Goal: Transaction & Acquisition: Purchase product/service

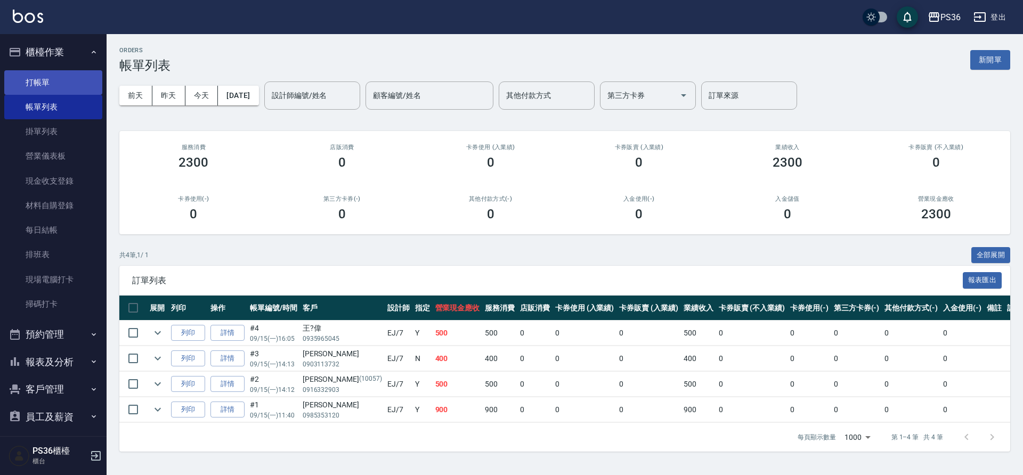
click at [48, 75] on link "打帳單" at bounding box center [53, 82] width 98 height 25
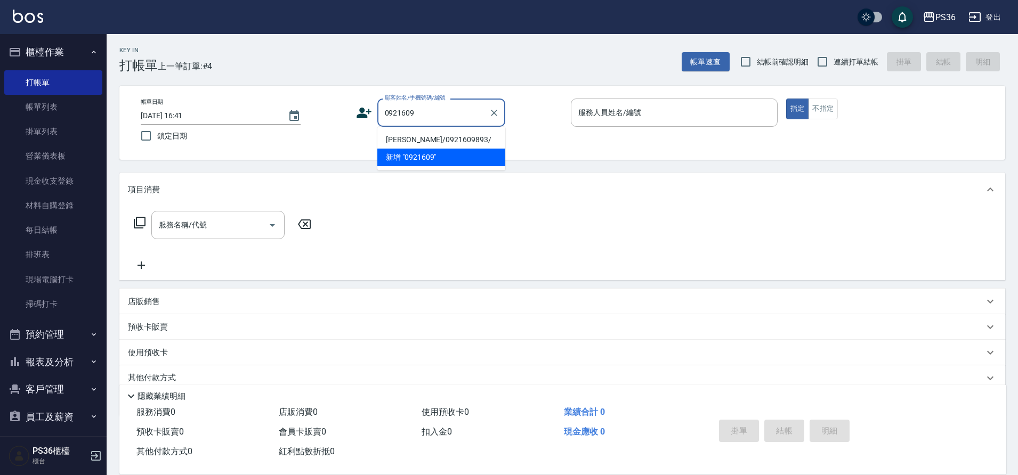
click at [403, 142] on li "[PERSON_NAME]/0921609893/" at bounding box center [441, 140] width 128 height 18
type input "[PERSON_NAME]/0921609893/"
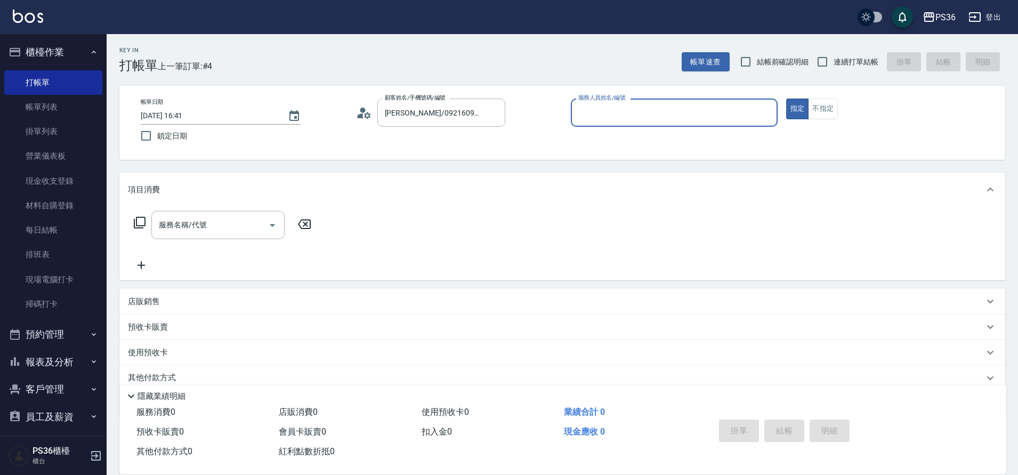
type input "小樂-0"
click at [138, 221] on icon at bounding box center [139, 222] width 13 height 13
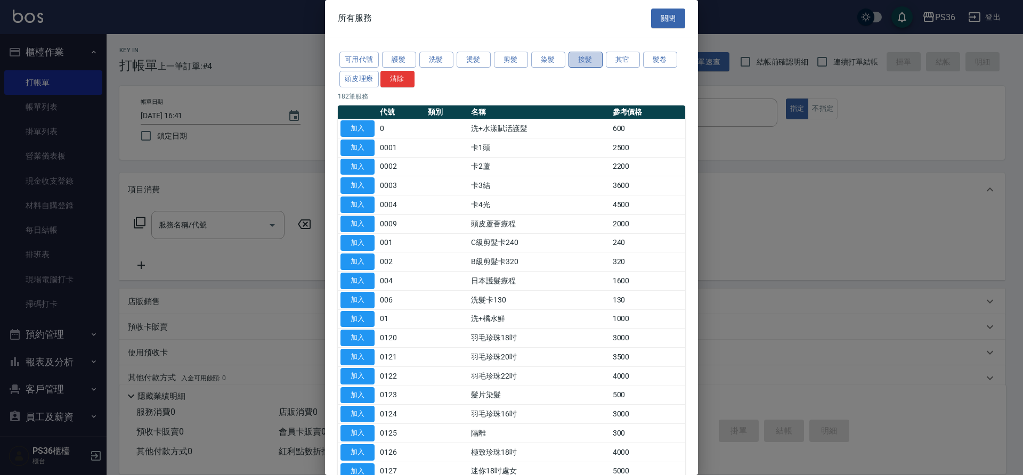
click at [576, 63] on button "接髮" at bounding box center [586, 60] width 34 height 17
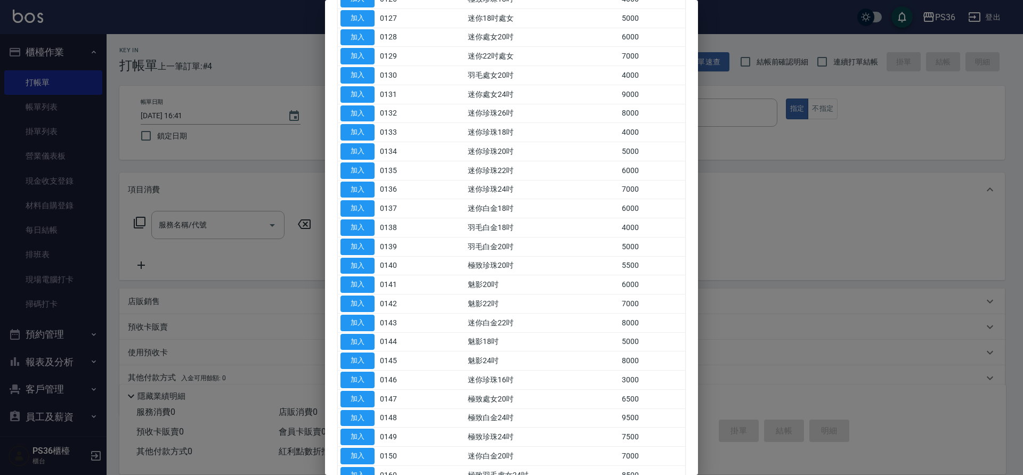
scroll to position [373, 0]
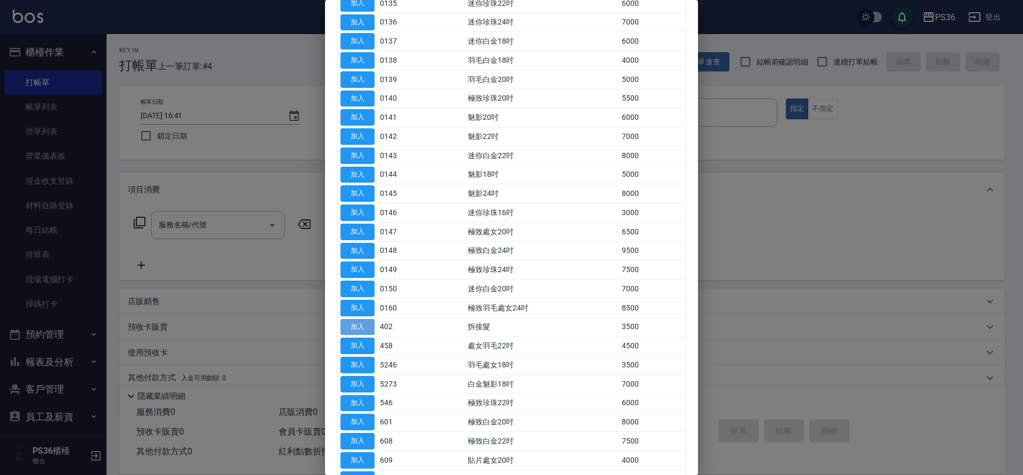
click at [360, 326] on button "加入" at bounding box center [358, 327] width 34 height 17
type input "拆接髮(402)"
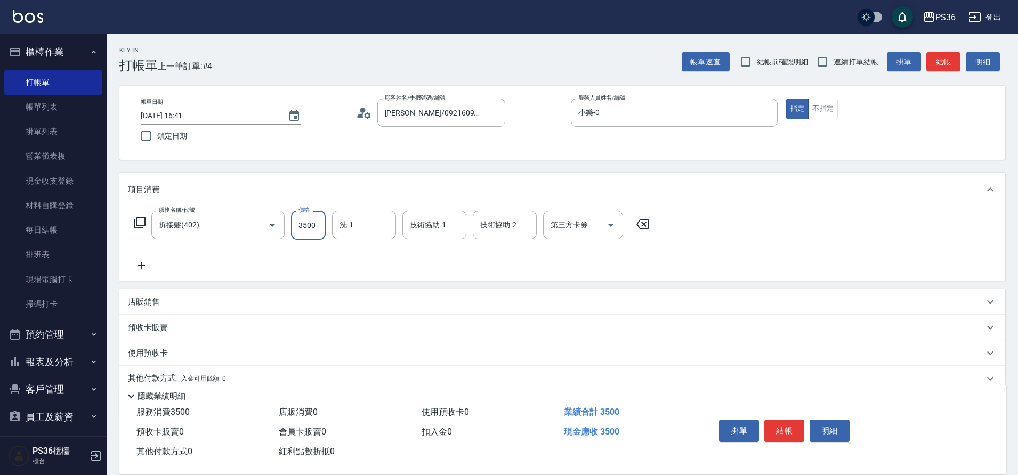
click at [306, 224] on input "3500" at bounding box center [308, 225] width 35 height 29
type input "4000"
click at [135, 224] on icon at bounding box center [139, 222] width 13 height 13
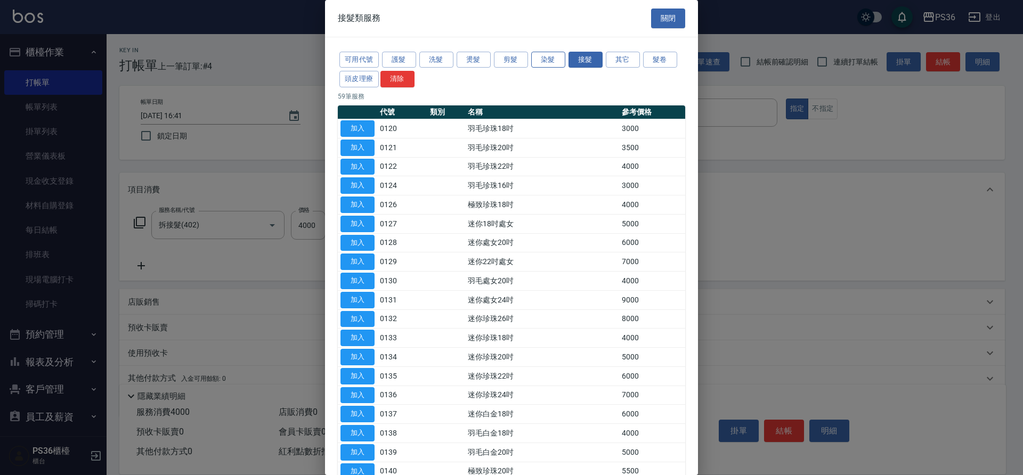
click at [539, 52] on button "染髮" at bounding box center [548, 60] width 34 height 17
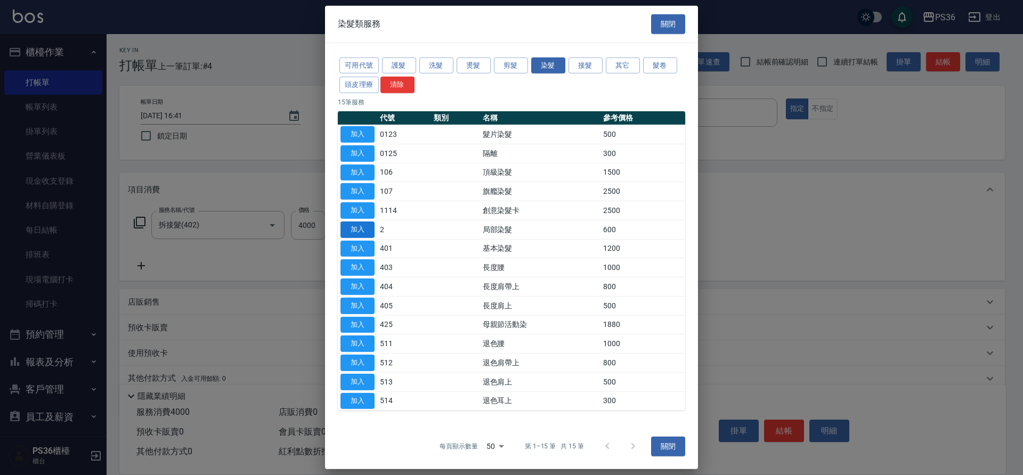
click at [374, 231] on button "加入" at bounding box center [358, 230] width 34 height 17
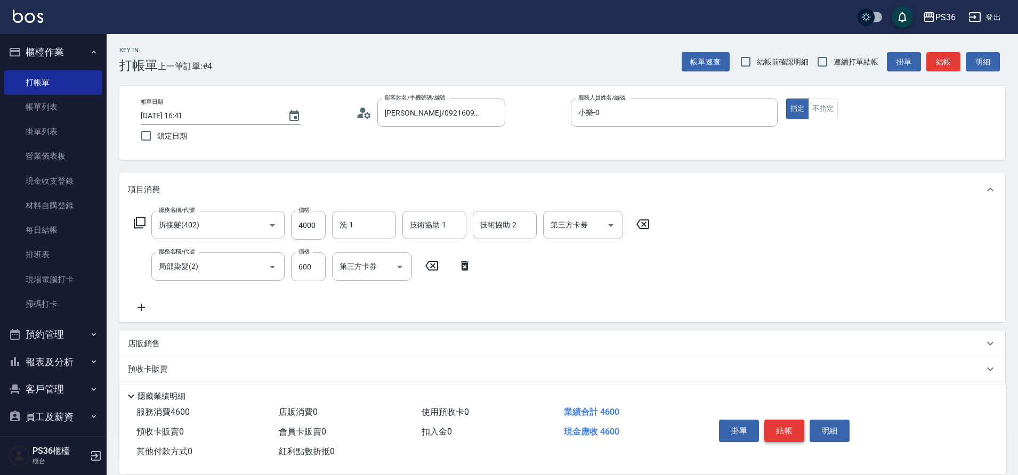
click at [788, 428] on button "結帳" at bounding box center [784, 431] width 40 height 22
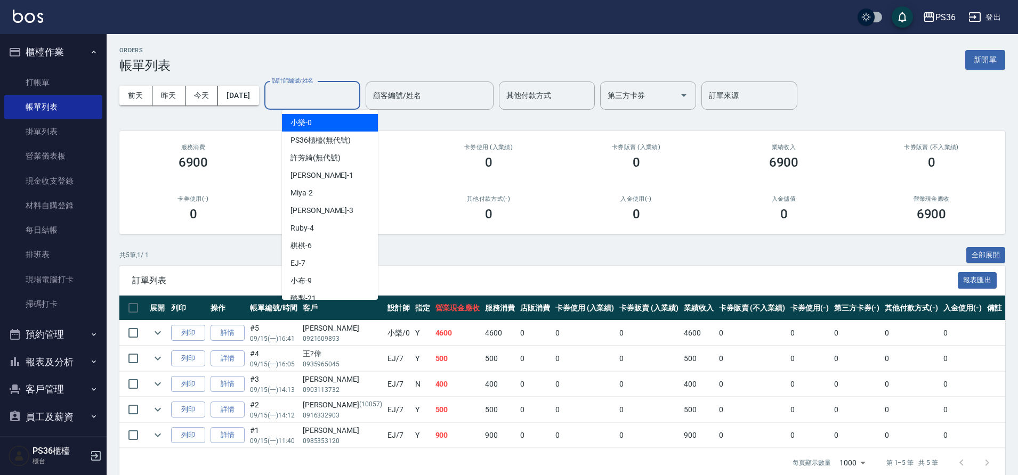
click at [336, 95] on input "設計師編號/姓名" at bounding box center [312, 95] width 86 height 19
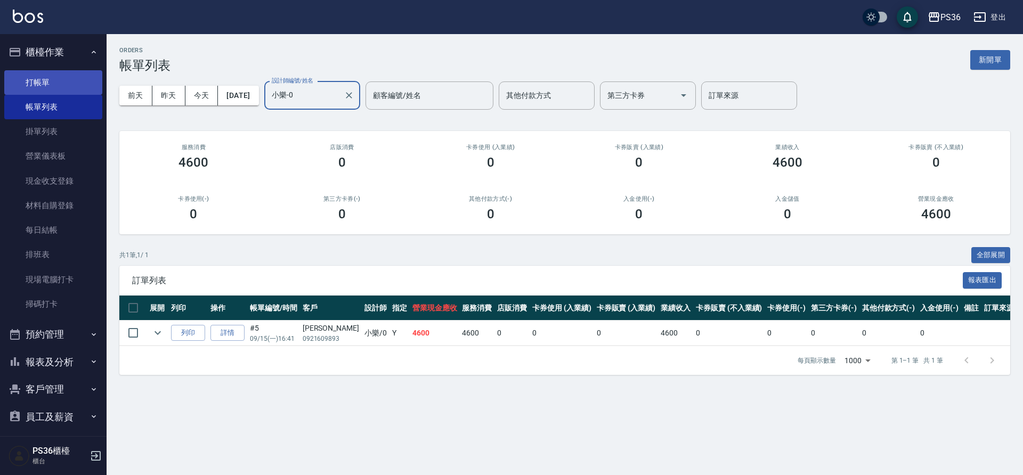
type input "小樂-0"
click at [38, 76] on link "打帳單" at bounding box center [53, 82] width 98 height 25
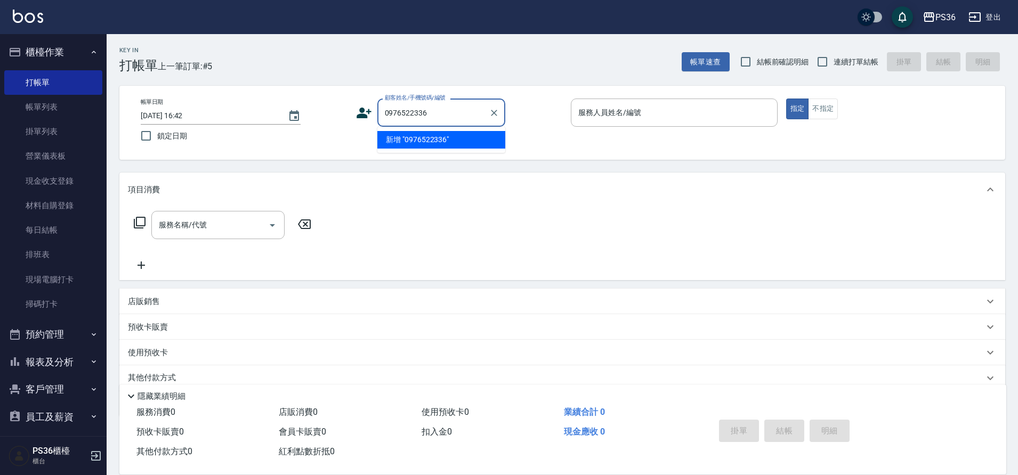
click at [451, 144] on li "新增 "0976522336"" at bounding box center [441, 140] width 128 height 18
type input "0976522336"
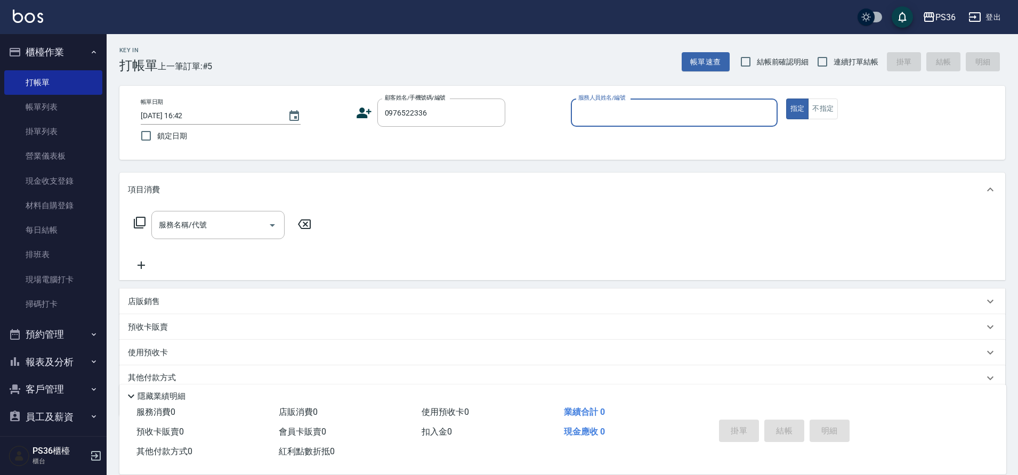
click at [361, 116] on icon at bounding box center [364, 113] width 15 height 11
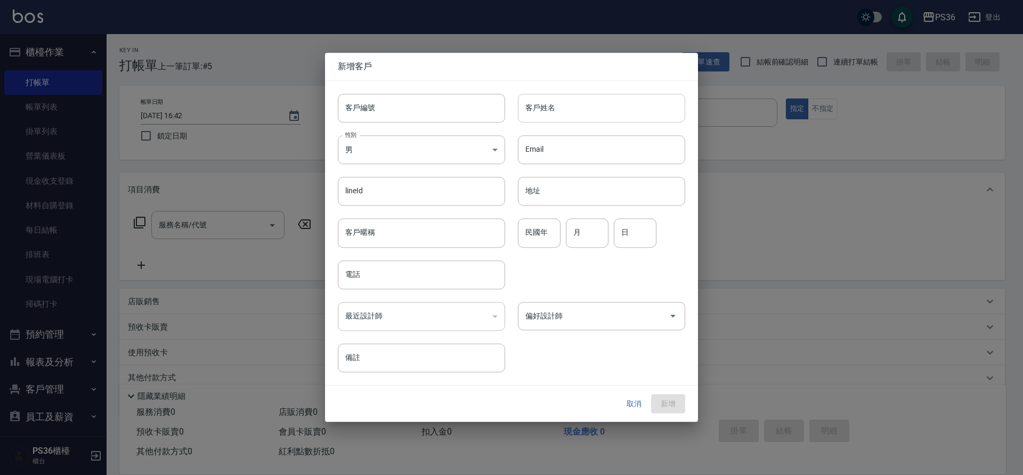
click at [551, 109] on div "客戶姓名 客戶姓名" at bounding box center [601, 108] width 167 height 29
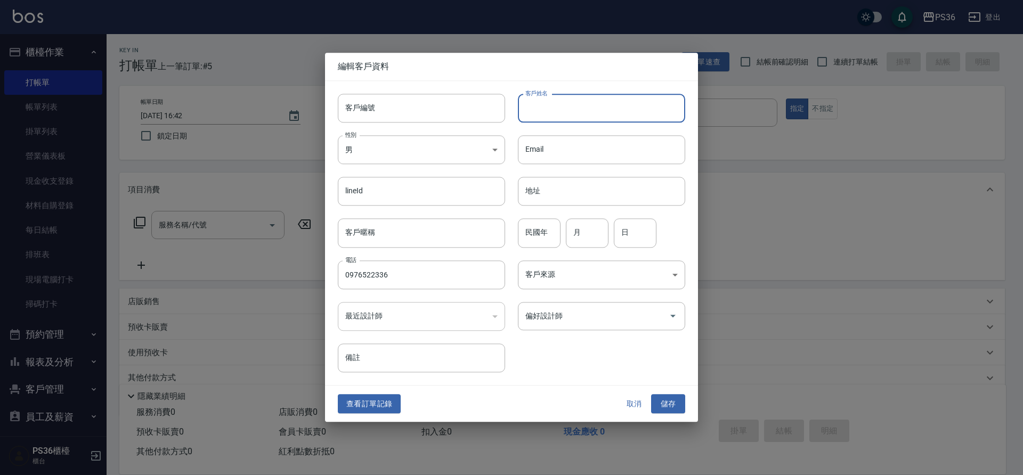
type input "0976522336"
type input "[PERSON_NAME]"
click at [481, 156] on body "PS36 登出 櫃檯作業 打帳單 帳單列表 掛單列表 營業儀表板 現金收支登錄 材料自購登錄 每日結帳 排班表 現場電腦打卡 掃碼打卡 預約管理 預約管理 單…" at bounding box center [511, 259] width 1023 height 519
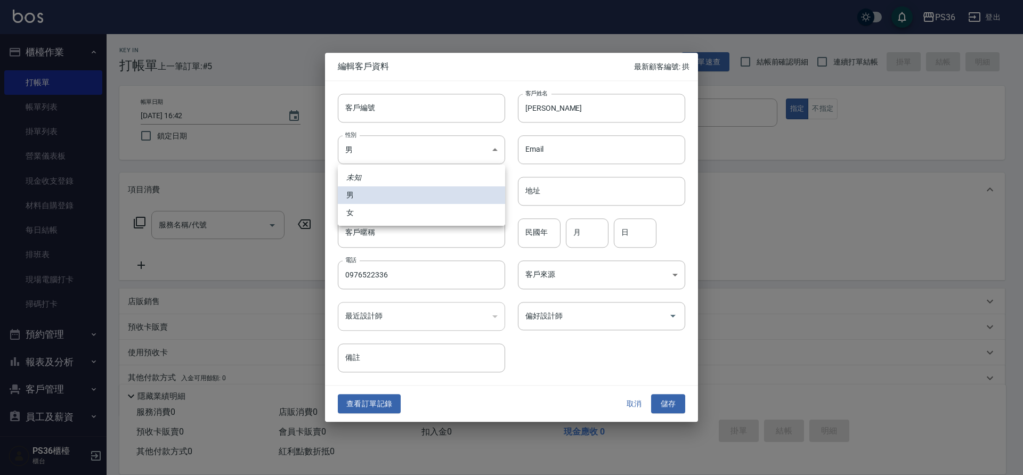
click at [426, 215] on li "女" at bounding box center [421, 213] width 167 height 18
type input "[DEMOGRAPHIC_DATA]"
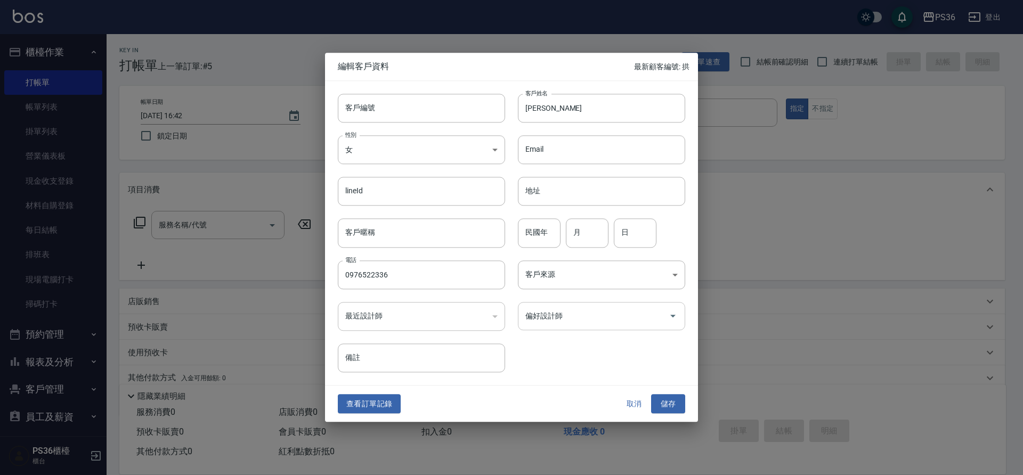
click at [540, 308] on div "偏好設計師 偏好設計師" at bounding box center [601, 316] width 167 height 28
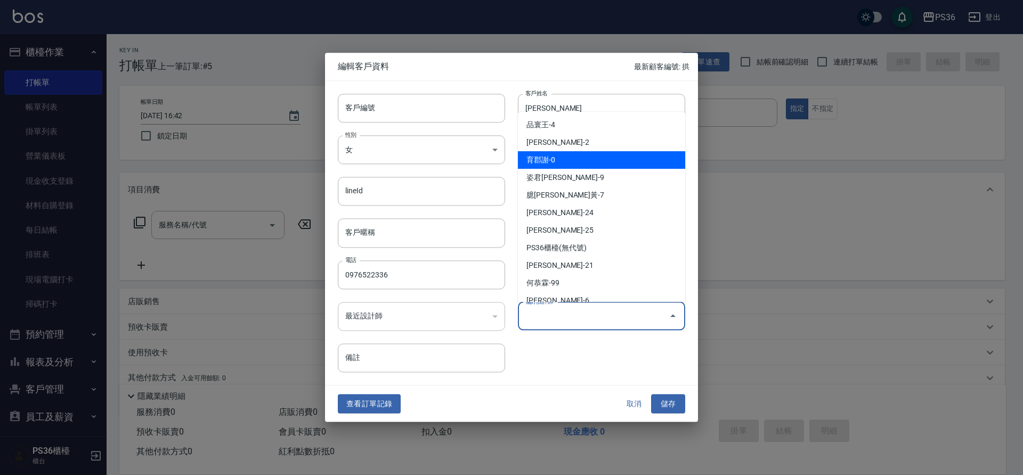
click at [573, 165] on li "育郡謝-0" at bounding box center [601, 160] width 167 height 18
type input "育郡謝"
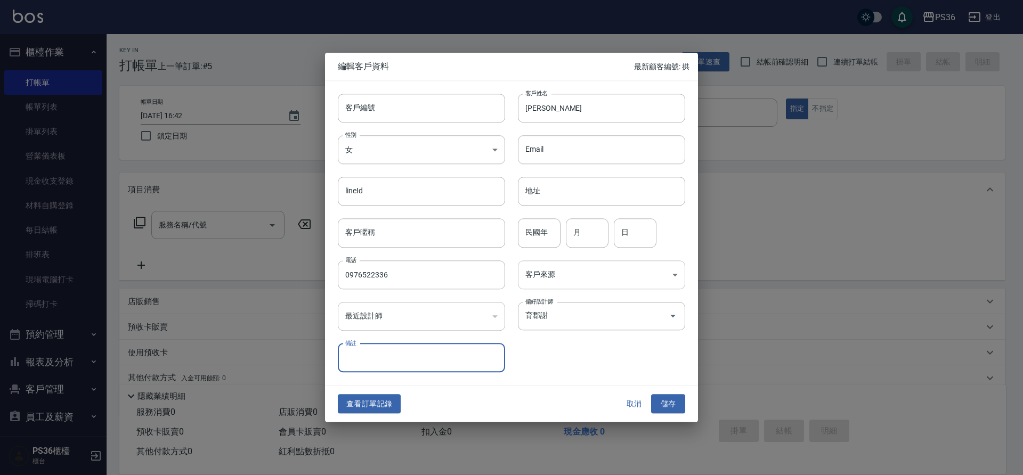
click at [627, 265] on body "PS36 登出 櫃檯作業 打帳單 帳單列表 掛單列表 營業儀表板 現金收支登錄 材料自購登錄 每日結帳 排班表 現場電腦打卡 掃碼打卡 預約管理 預約管理 單…" at bounding box center [511, 259] width 1023 height 519
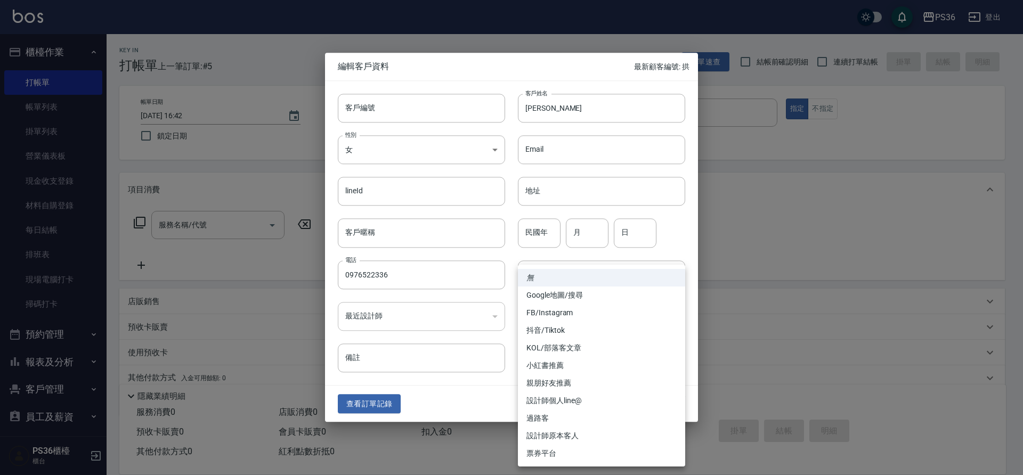
click at [596, 312] on li "FB/Instagram" at bounding box center [601, 313] width 167 height 18
type input "FB/Instagram"
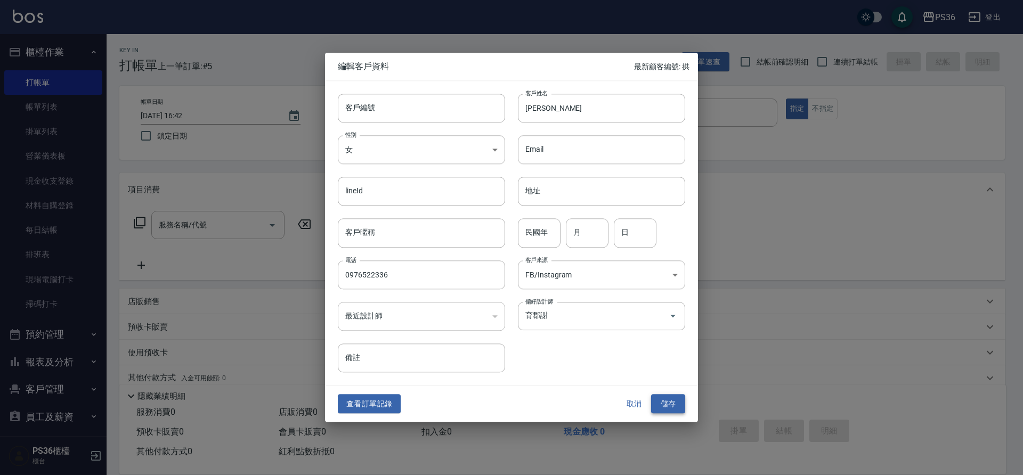
click at [673, 403] on button "儲存" at bounding box center [668, 404] width 34 height 20
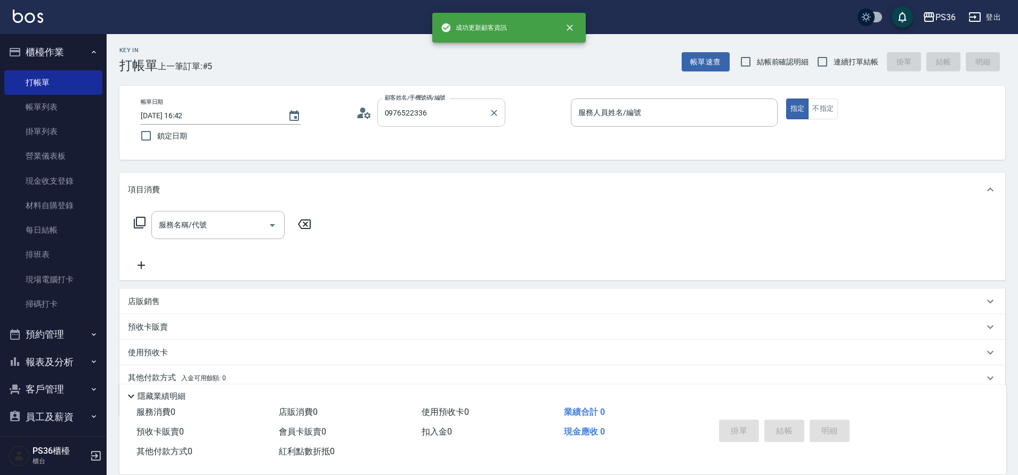
click at [449, 112] on input "0976522336" at bounding box center [433, 112] width 102 height 19
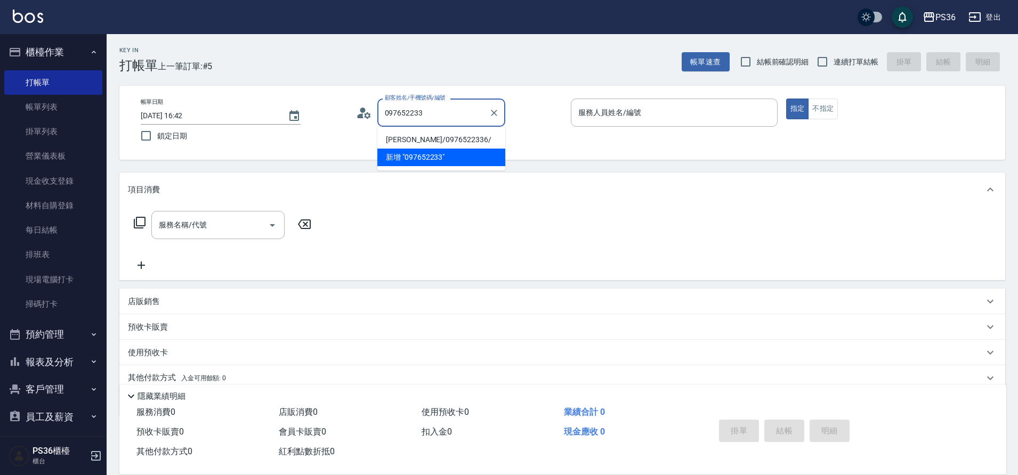
click at [444, 136] on li "[PERSON_NAME]/0976522336/" at bounding box center [441, 140] width 128 height 18
type input "[PERSON_NAME]/0976522336/"
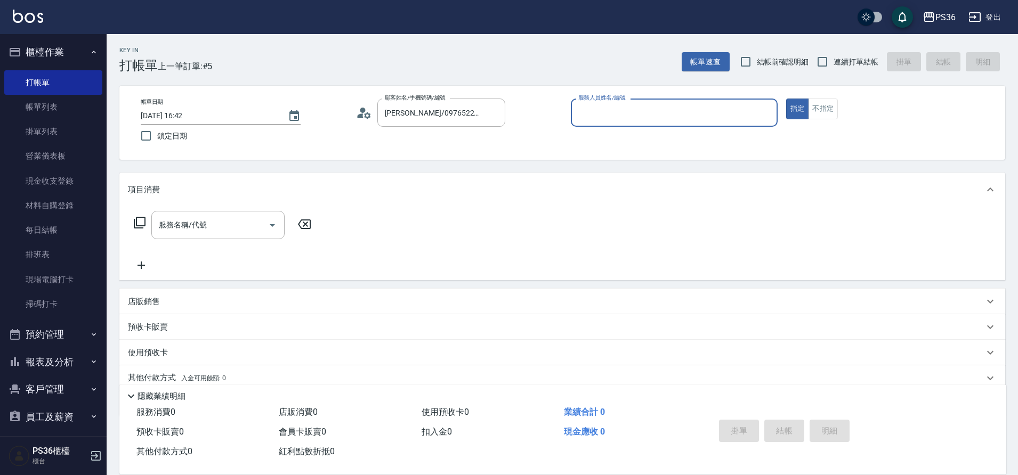
type input "小樂-0"
click at [139, 222] on icon at bounding box center [139, 222] width 13 height 13
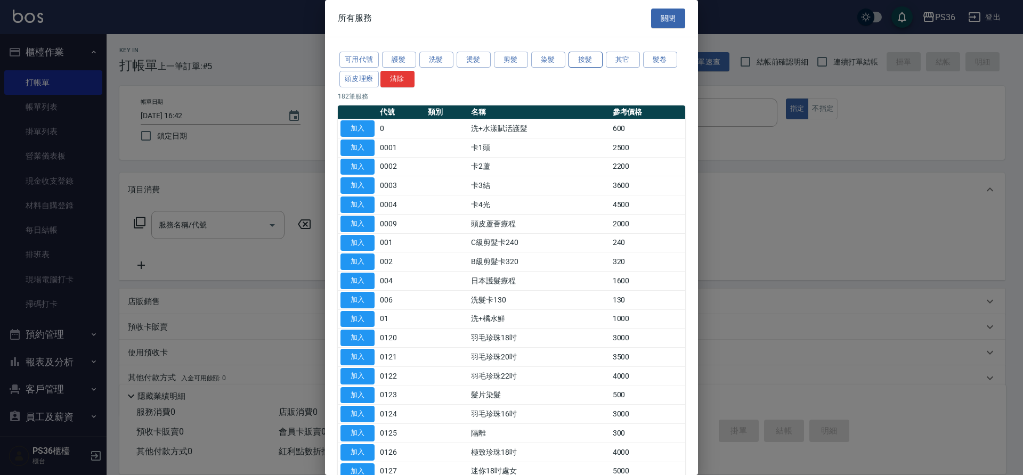
click at [588, 57] on button "接髮" at bounding box center [586, 60] width 34 height 17
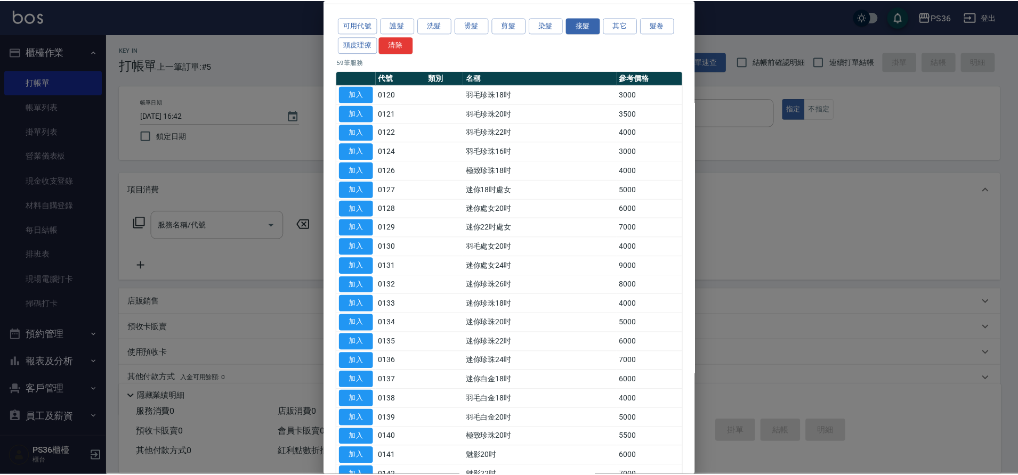
scroll to position [53, 0]
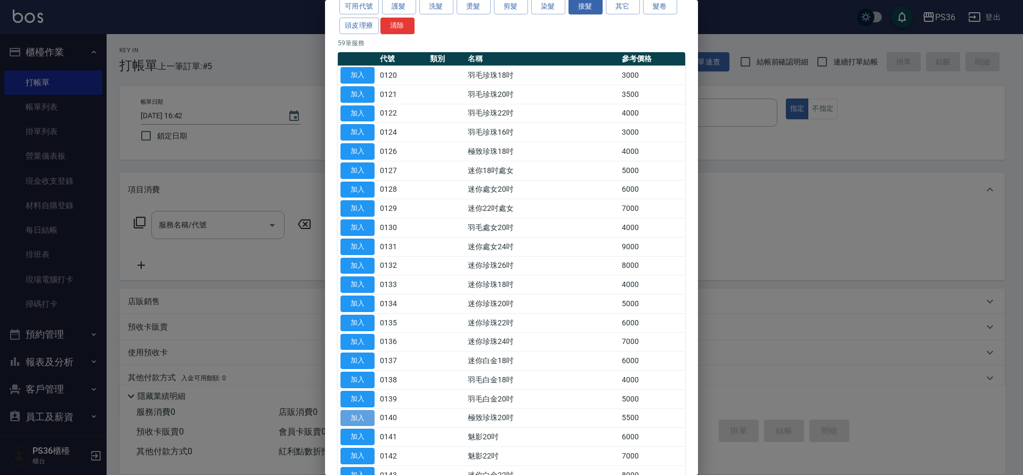
click at [368, 417] on button "加入" at bounding box center [358, 418] width 34 height 17
type input "極致珍珠20吋(0140)"
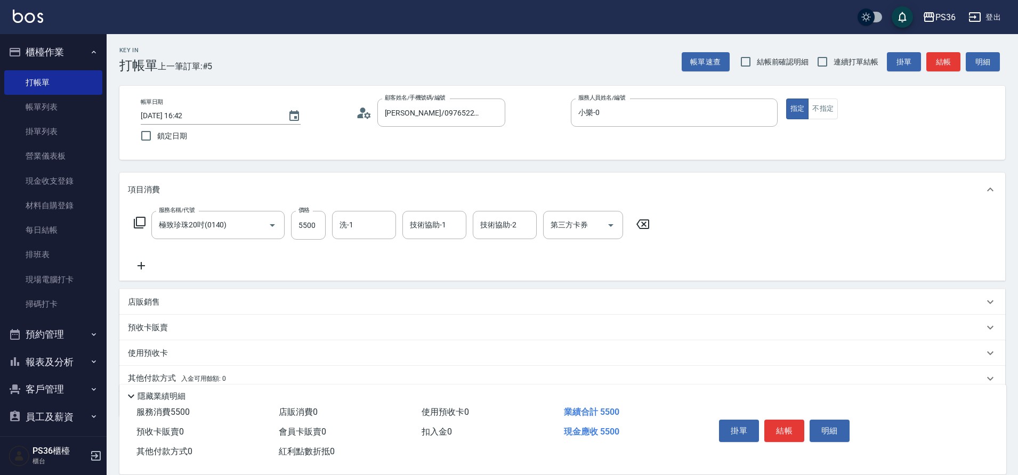
click at [131, 248] on div "服務名稱/代號 極致珍珠20吋(0140) 服務名稱/代號 價格 5500 價格 洗-1 洗-1 技術協助-1 技術協助-1 技術協助-2 技術協助-2 第三…" at bounding box center [392, 241] width 528 height 61
click at [152, 276] on div "服務名稱/代號 極致珍珠20吋(0140) 服務名稱/代號 價格 5500 價格 洗-1 洗-1 技術協助-1 技術協助-1 技術協助-2 技術協助-2 第三…" at bounding box center [562, 244] width 886 height 74
click at [140, 261] on icon at bounding box center [141, 266] width 27 height 13
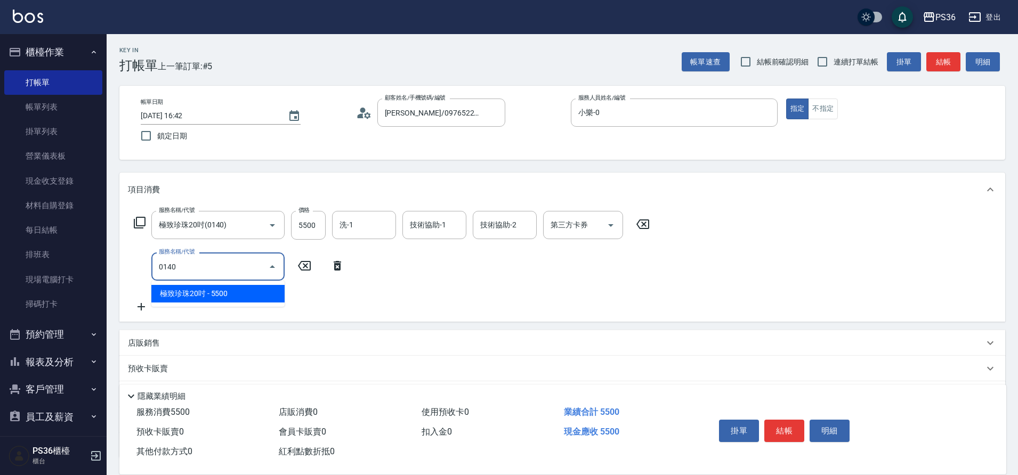
click at [205, 294] on span "極致珍珠20吋 - 5500" at bounding box center [217, 294] width 133 height 18
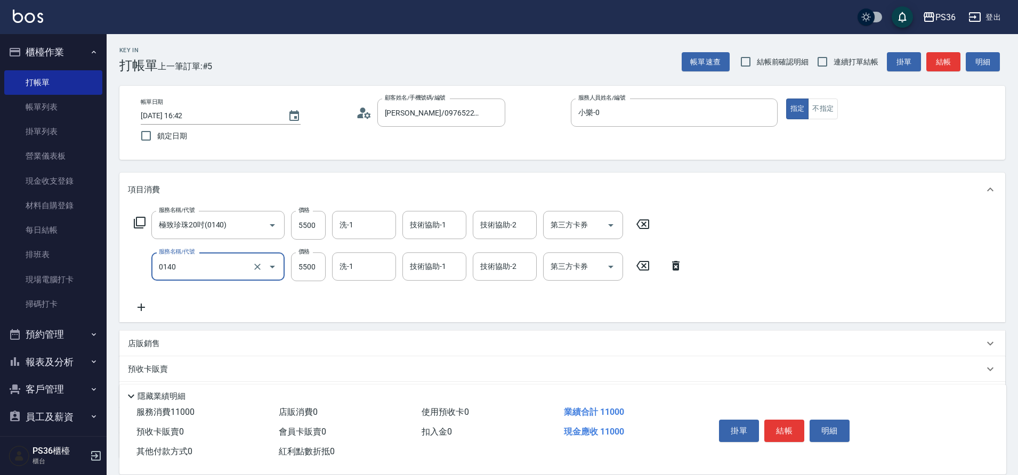
type input "極致珍珠20吋(0140)"
click at [150, 309] on icon at bounding box center [141, 307] width 27 height 13
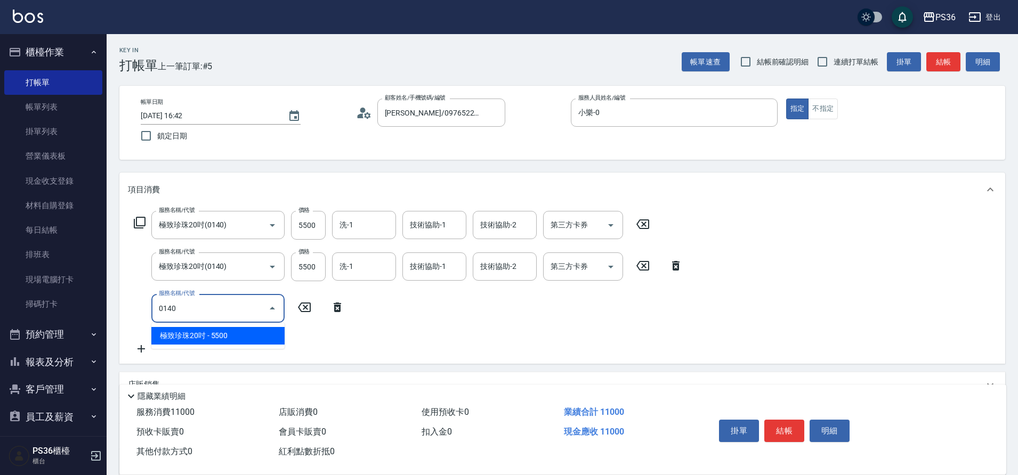
click at [196, 332] on span "極致珍珠20吋 - 5500" at bounding box center [217, 336] width 133 height 18
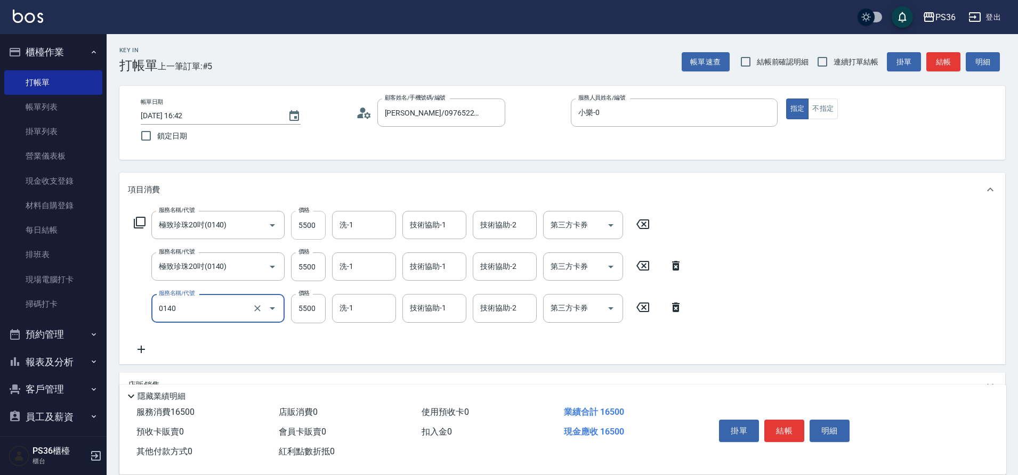
click at [293, 223] on input "5500" at bounding box center [308, 225] width 35 height 29
type input "極致珍珠20吋(0140)"
type input "5000"
click at [319, 278] on input "5500" at bounding box center [308, 267] width 35 height 29
type input "5000"
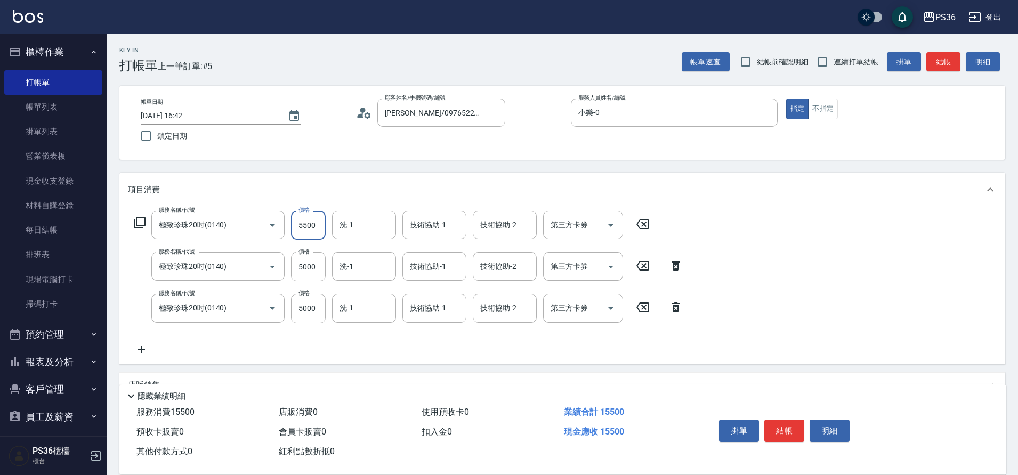
click at [311, 232] on input "5500" at bounding box center [308, 225] width 35 height 29
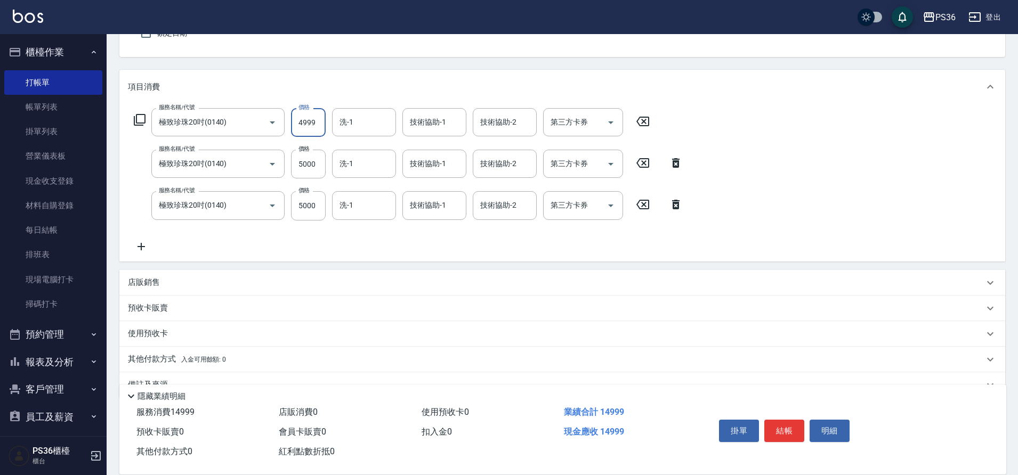
scroll to position [128, 0]
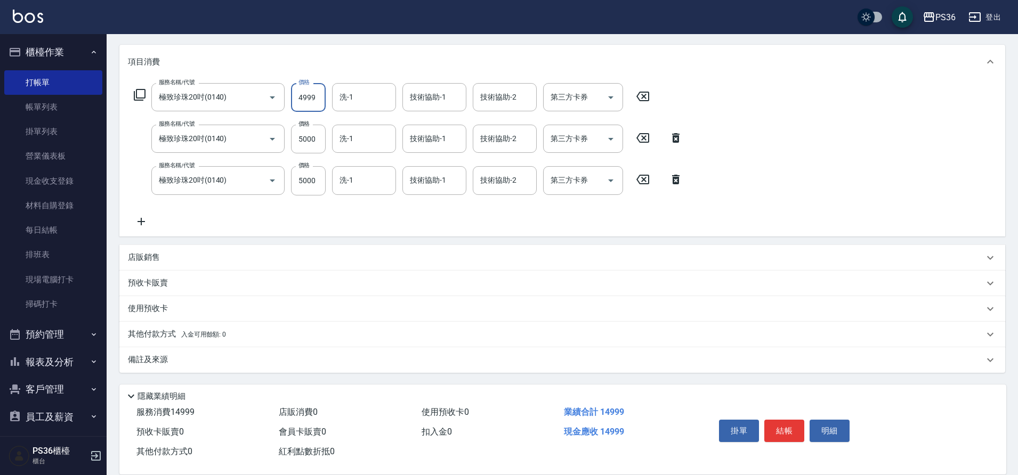
type input "4999"
click at [169, 327] on div "其他付款方式 入金可用餘額: 0" at bounding box center [562, 335] width 886 height 26
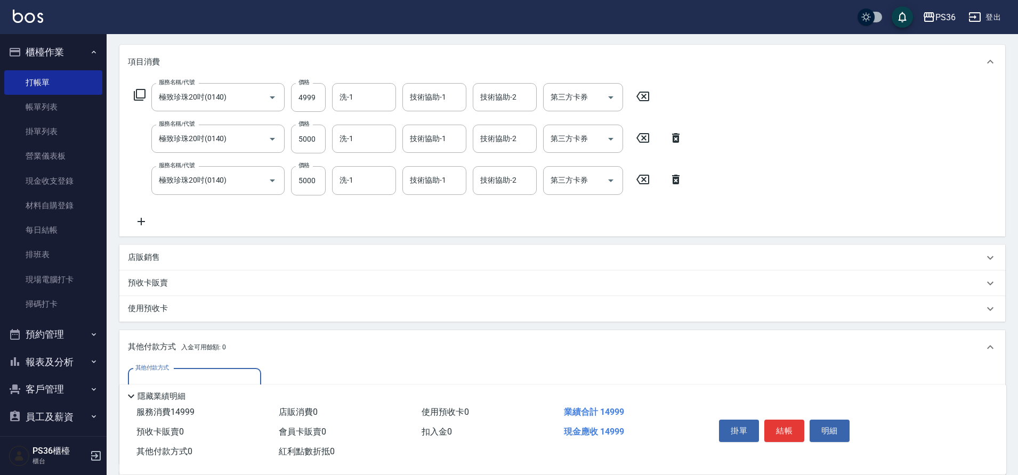
scroll to position [0, 0]
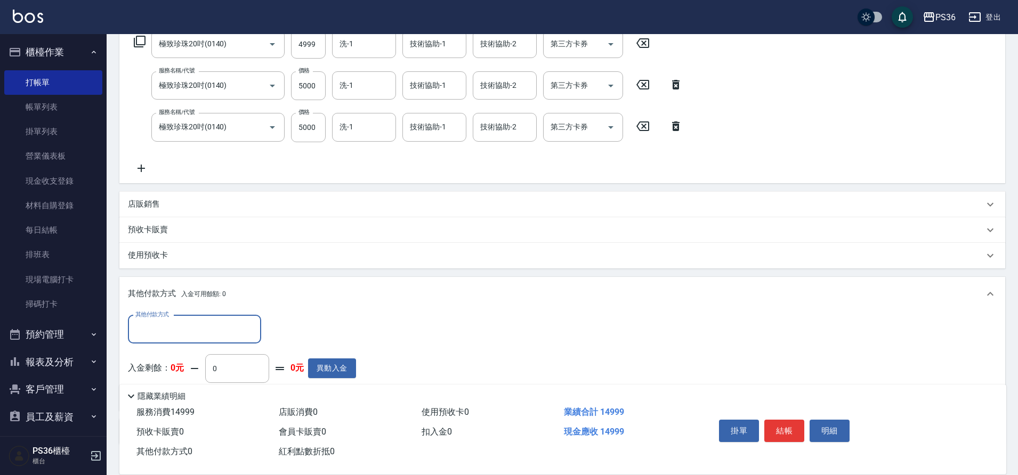
click at [181, 324] on input "其他付款方式" at bounding box center [195, 329] width 124 height 19
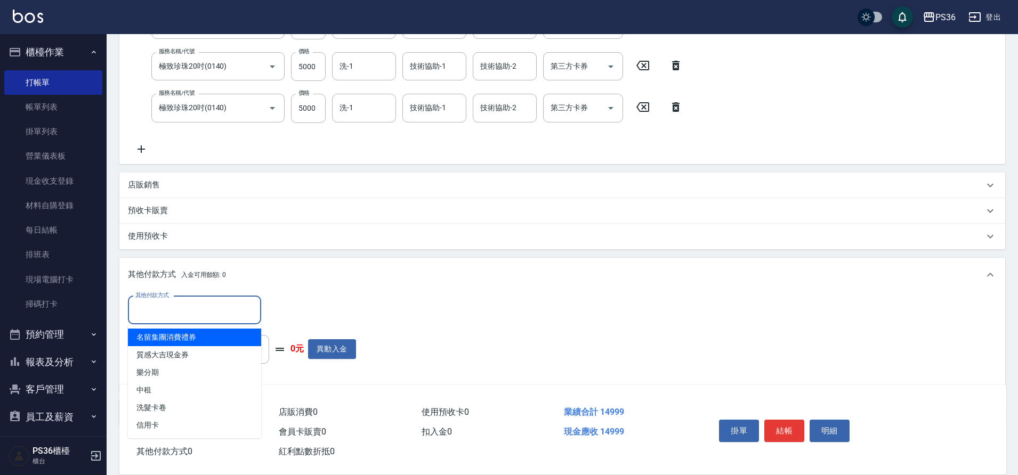
scroll to position [235, 0]
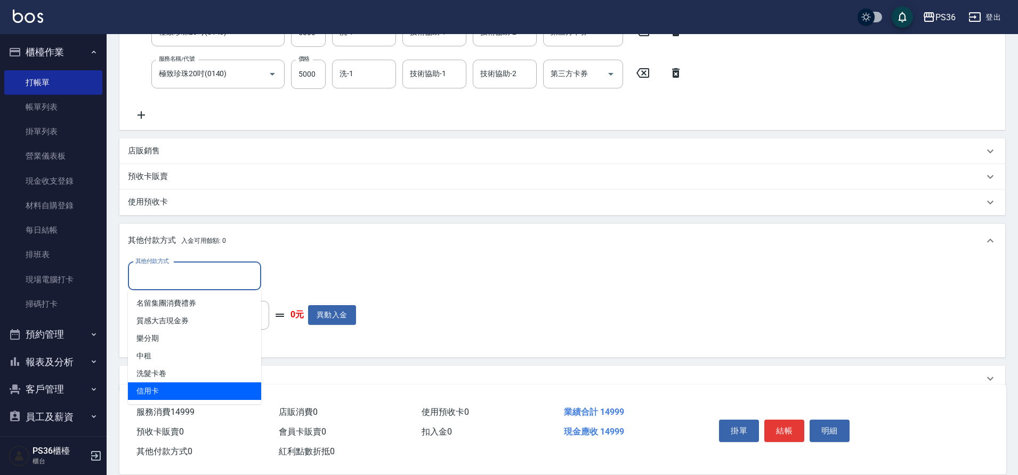
click at [185, 389] on span "信用卡" at bounding box center [194, 392] width 133 height 18
type input "信用卡"
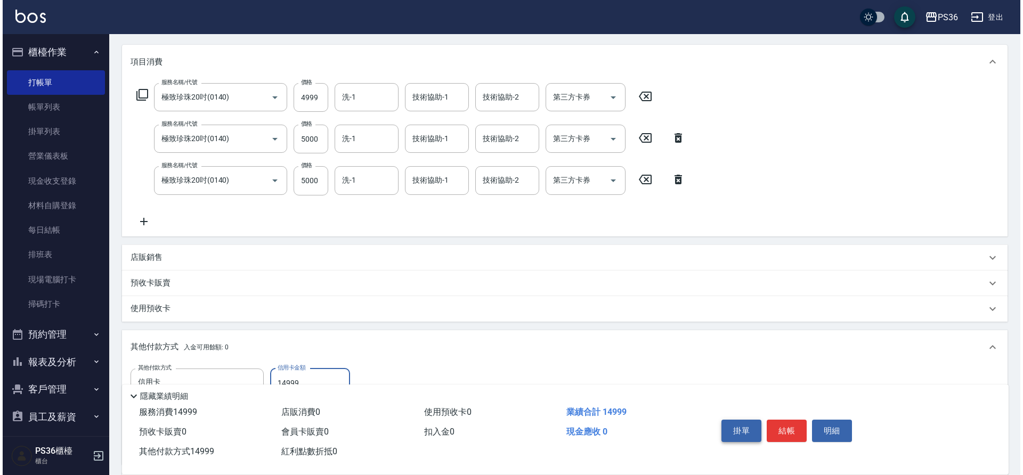
scroll to position [0, 0]
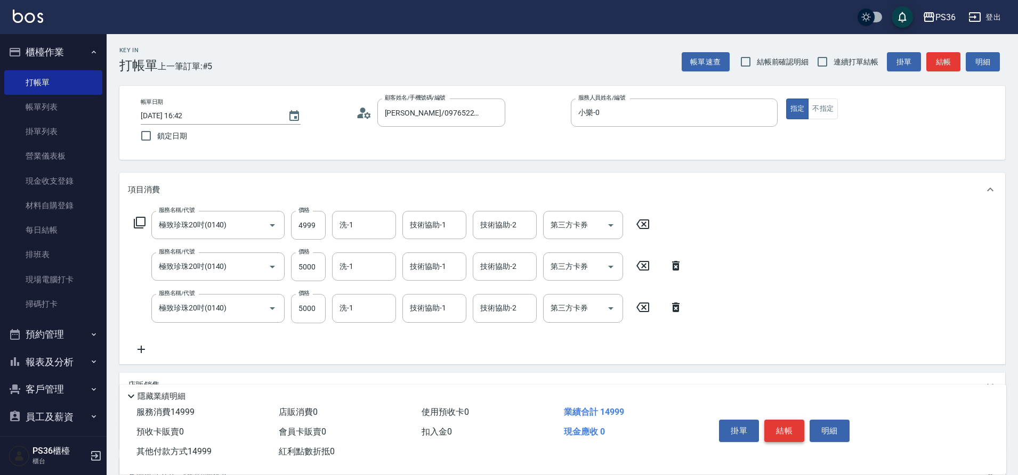
type input "14999"
click at [779, 426] on button "結帳" at bounding box center [784, 431] width 40 height 22
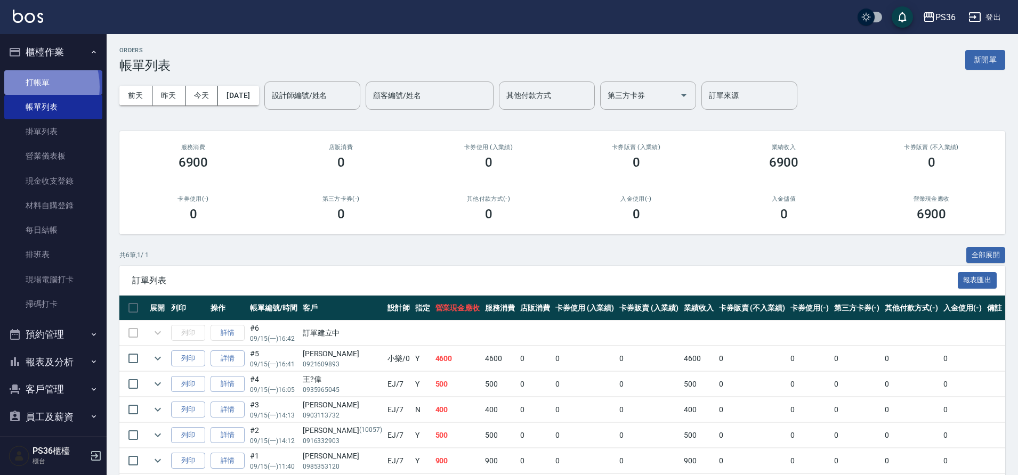
click at [31, 86] on link "打帳單" at bounding box center [53, 82] width 98 height 25
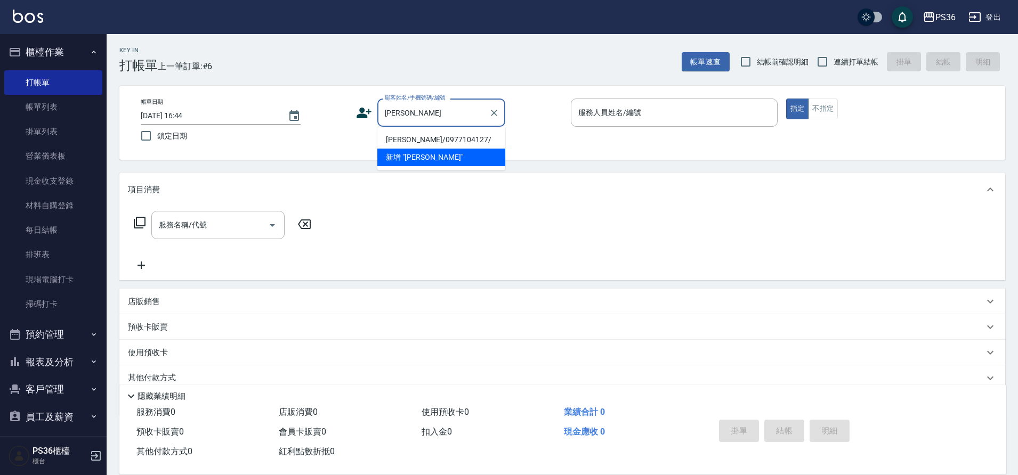
drag, startPoint x: 389, startPoint y: 136, endPoint x: 326, endPoint y: 159, distance: 66.8
click at [389, 136] on li "[PERSON_NAME]/0977104127/" at bounding box center [441, 140] width 128 height 18
type input "[PERSON_NAME]/0977104127/"
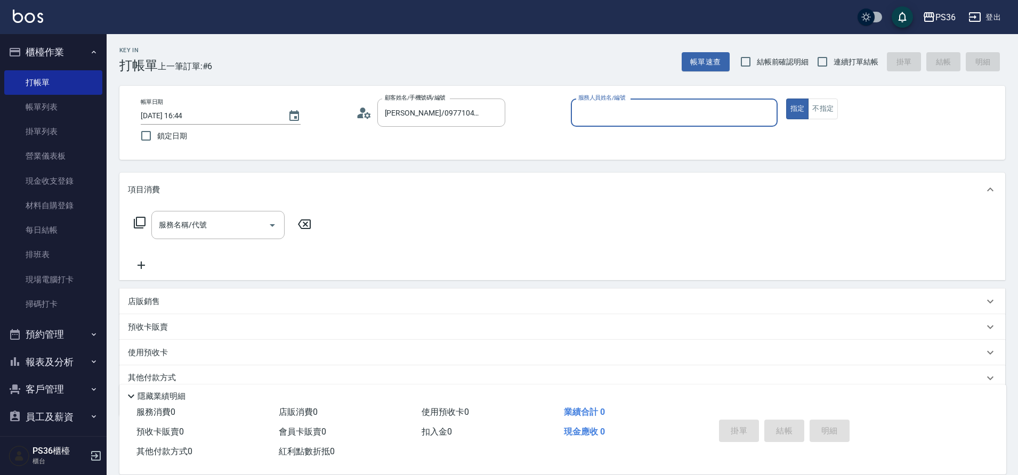
type input "小樂-0"
click at [135, 224] on icon at bounding box center [139, 222] width 13 height 13
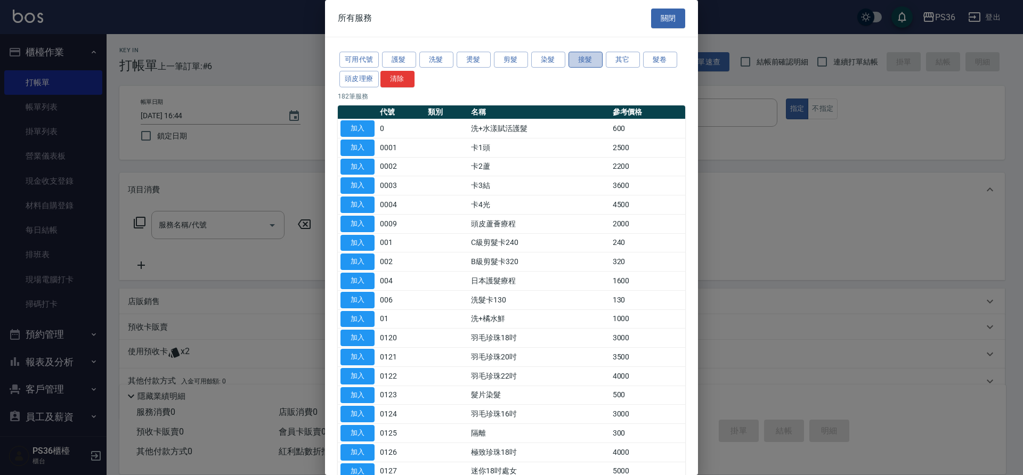
click at [574, 58] on button "接髮" at bounding box center [586, 60] width 34 height 17
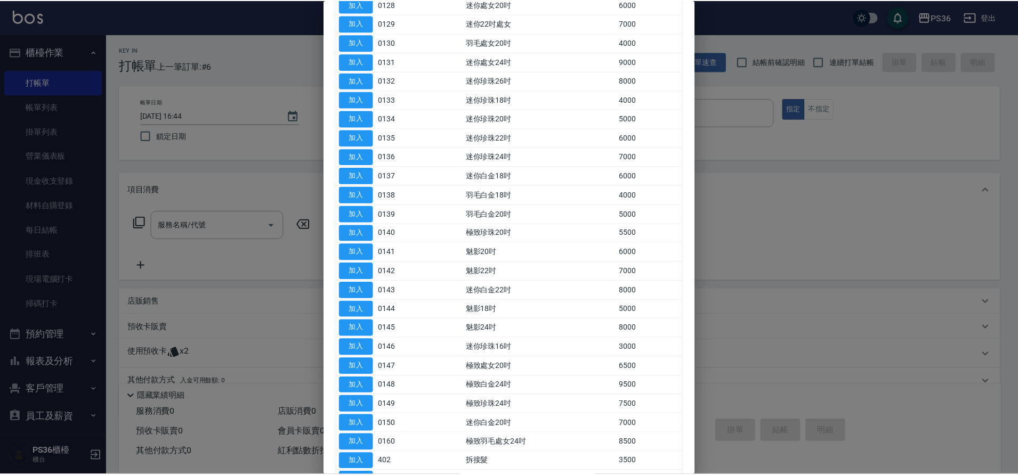
scroll to position [320, 0]
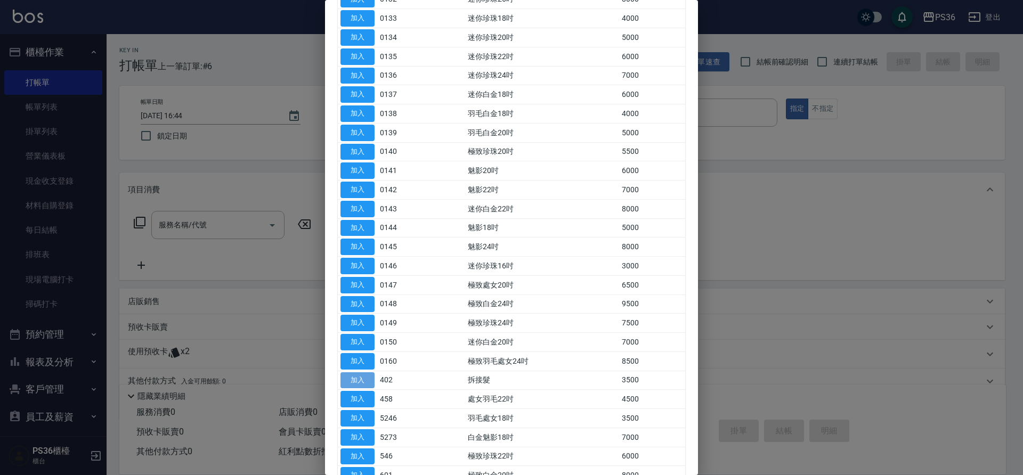
click at [351, 378] on button "加入" at bounding box center [358, 381] width 34 height 17
type input "拆接髮(402)"
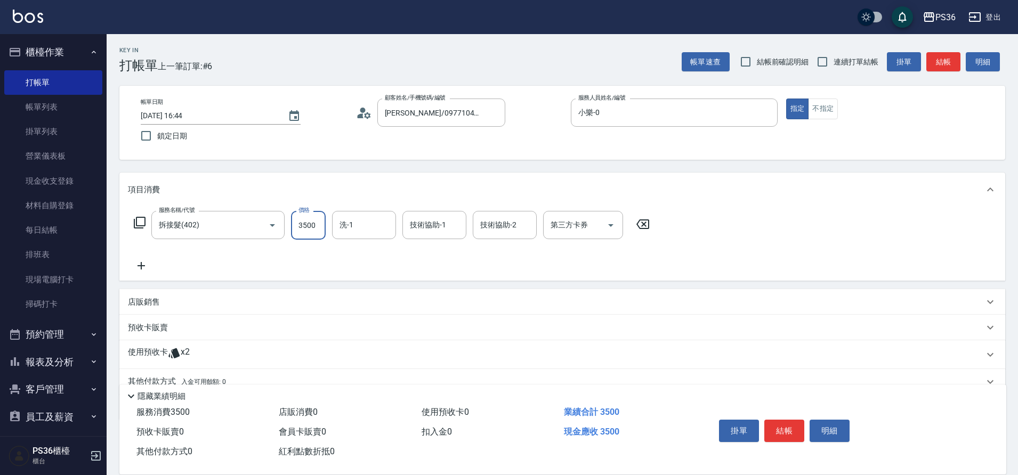
click at [308, 223] on input "3500" at bounding box center [308, 225] width 35 height 29
type input "1500"
click at [139, 223] on icon at bounding box center [139, 222] width 13 height 13
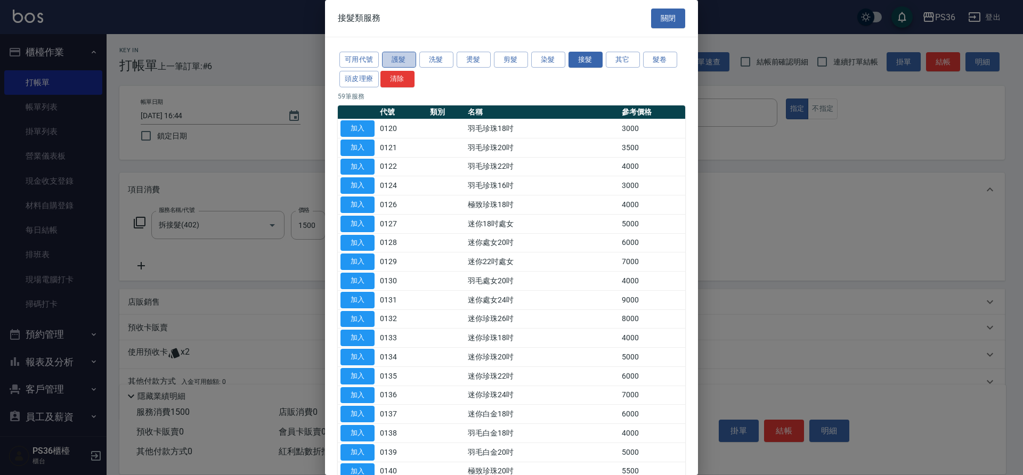
click at [413, 61] on button "護髮" at bounding box center [399, 60] width 34 height 17
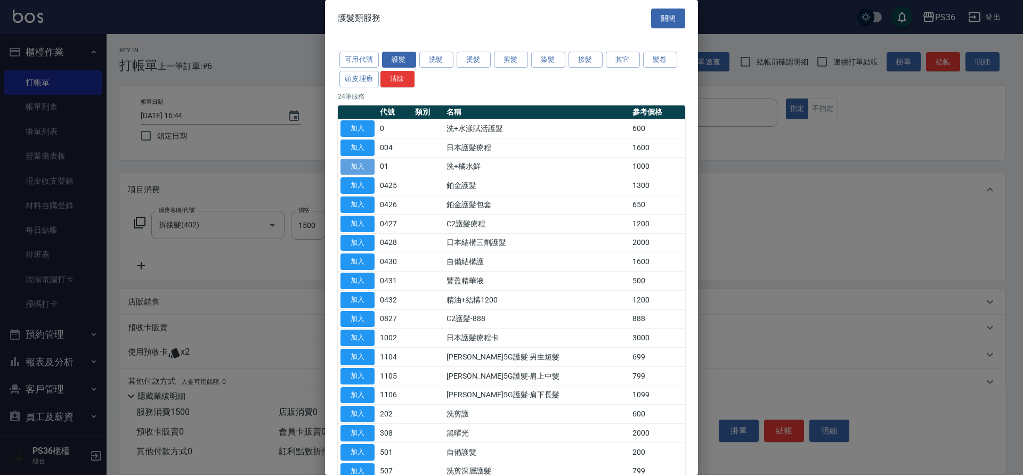
click at [362, 171] on button "加入" at bounding box center [358, 167] width 34 height 17
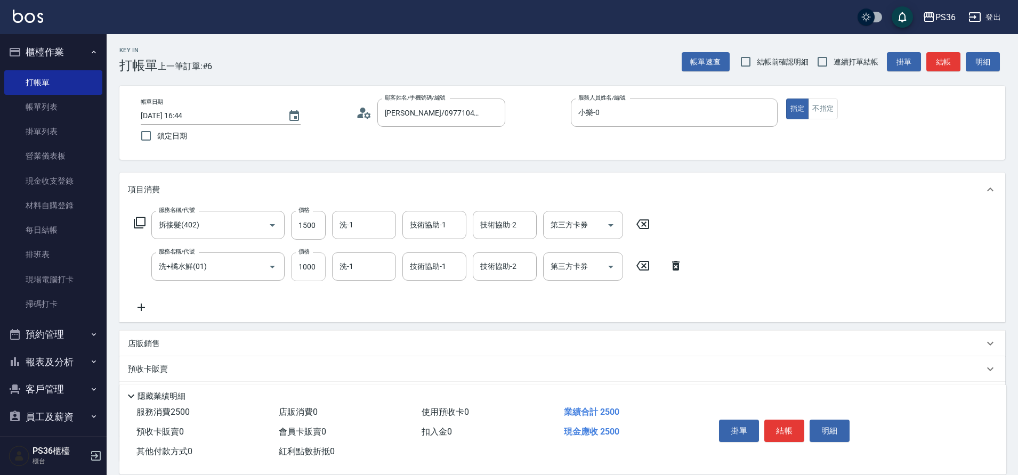
click at [310, 264] on input "1000" at bounding box center [308, 267] width 35 height 29
drag, startPoint x: 314, startPoint y: 265, endPoint x: 250, endPoint y: 270, distance: 64.1
click at [281, 270] on div "服務名稱/代號 洗+橘水鮮(01) 服務名稱/代號 價格 1000 價格 洗-1 洗-1 技術協助-1 技術協助-1 技術協助-2 技術協助-2 第三方卡券 …" at bounding box center [408, 267] width 561 height 29
type input "850"
click at [142, 219] on icon at bounding box center [139, 222] width 13 height 13
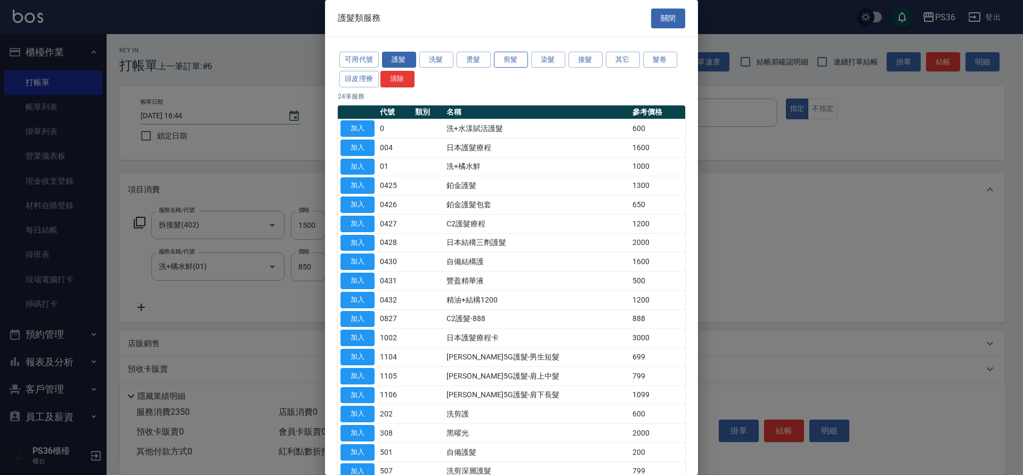
click at [514, 55] on button "剪髮" at bounding box center [511, 60] width 34 height 17
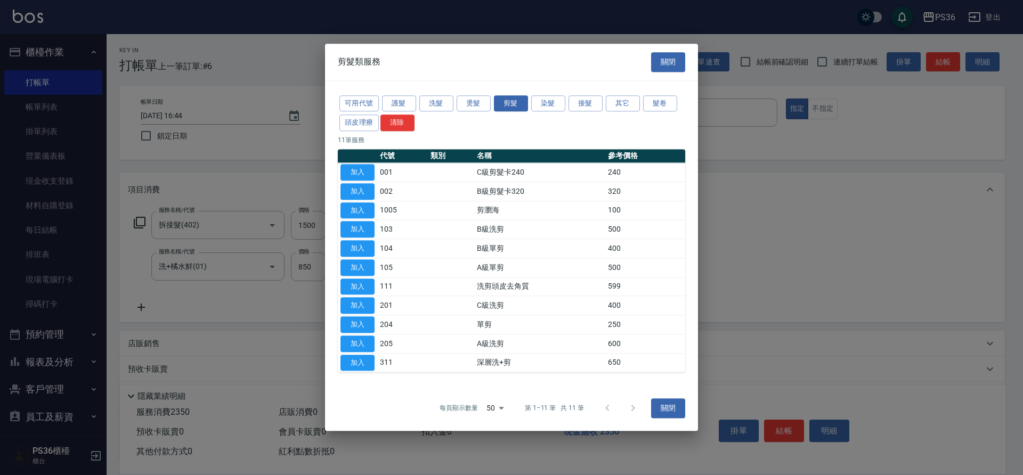
drag, startPoint x: 371, startPoint y: 265, endPoint x: 490, endPoint y: 213, distance: 130.1
click at [370, 265] on button "加入" at bounding box center [358, 268] width 34 height 17
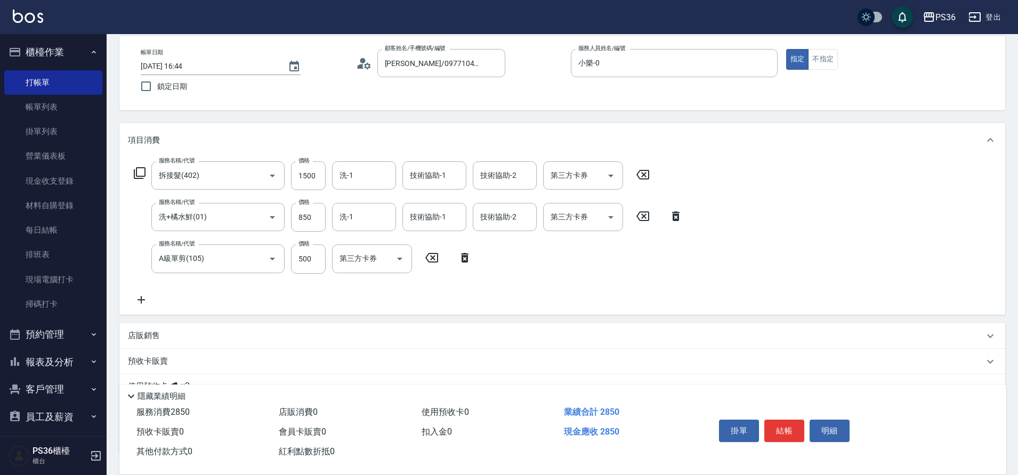
scroll to position [131, 0]
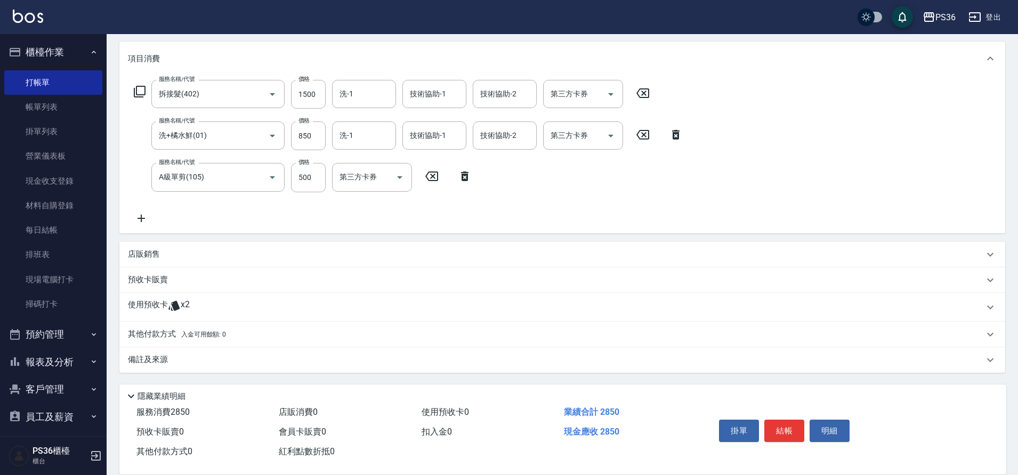
click at [182, 333] on span "入金可用餘額: 0" at bounding box center [203, 334] width 45 height 7
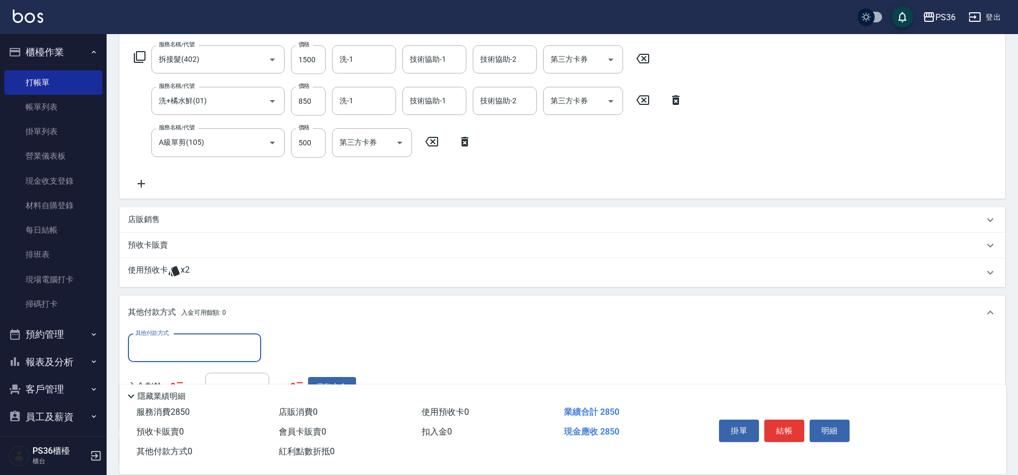
scroll to position [184, 0]
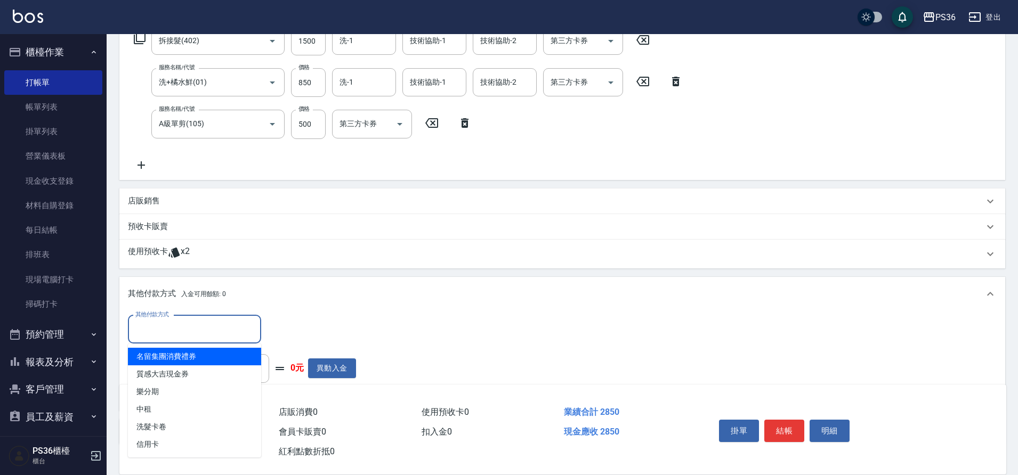
click at [193, 332] on input "其他付款方式" at bounding box center [195, 329] width 124 height 19
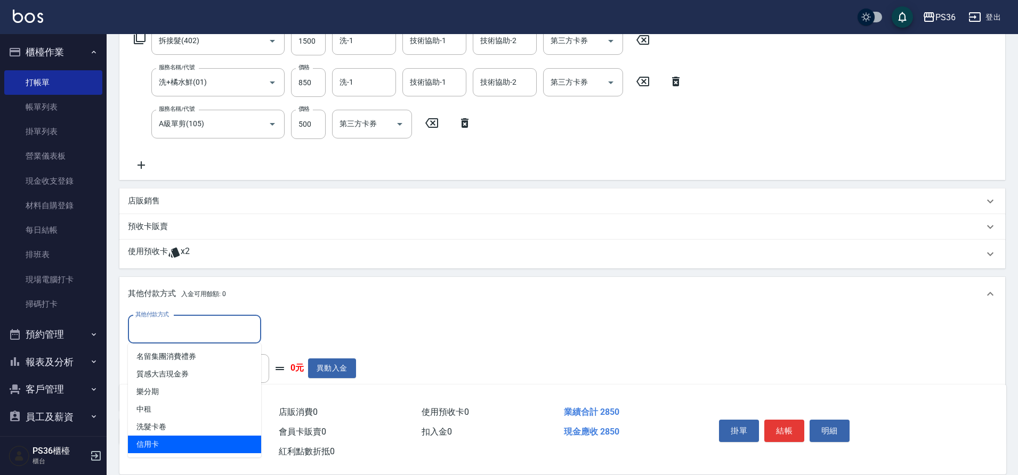
click at [188, 440] on span "信用卡" at bounding box center [194, 445] width 133 height 18
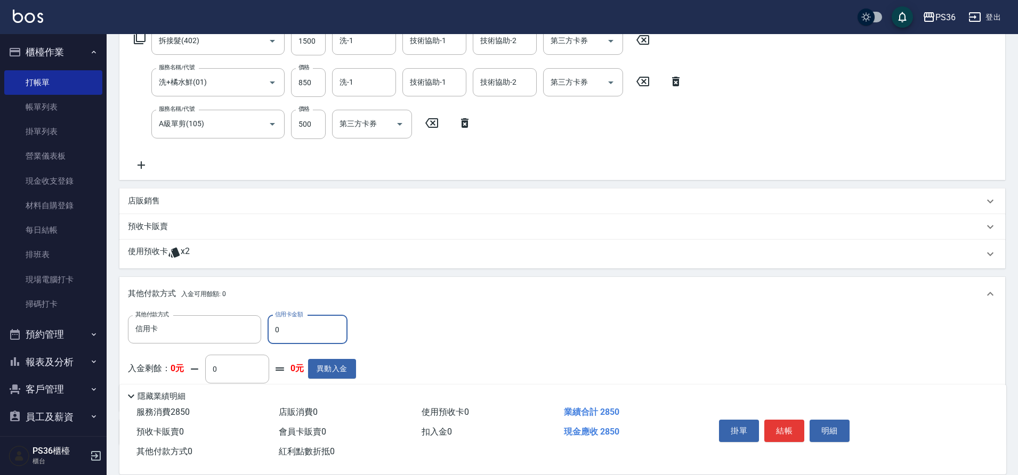
type input "信用卡"
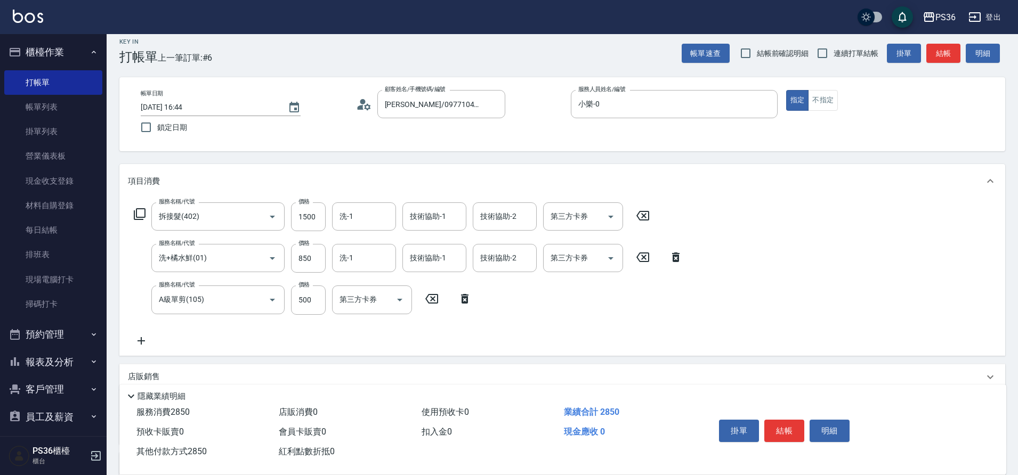
scroll to position [0, 0]
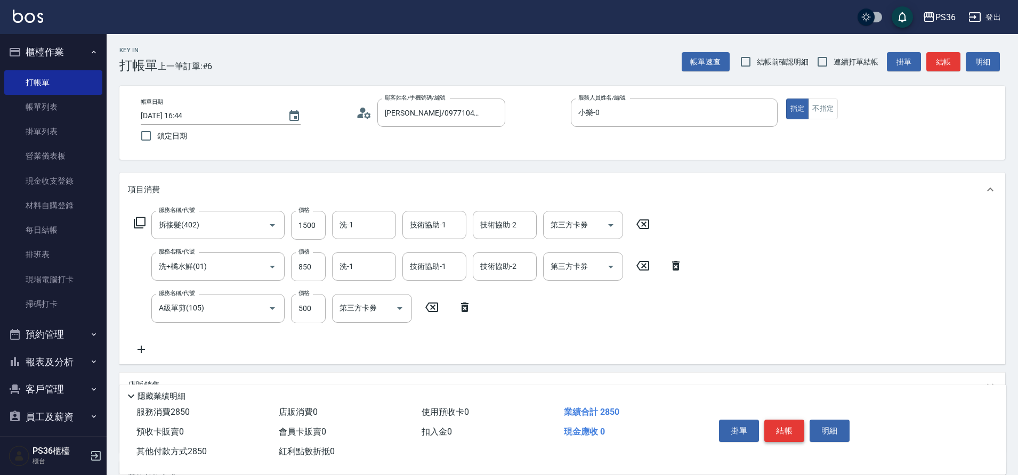
type input "2850"
click at [787, 420] on button "結帳" at bounding box center [784, 431] width 40 height 22
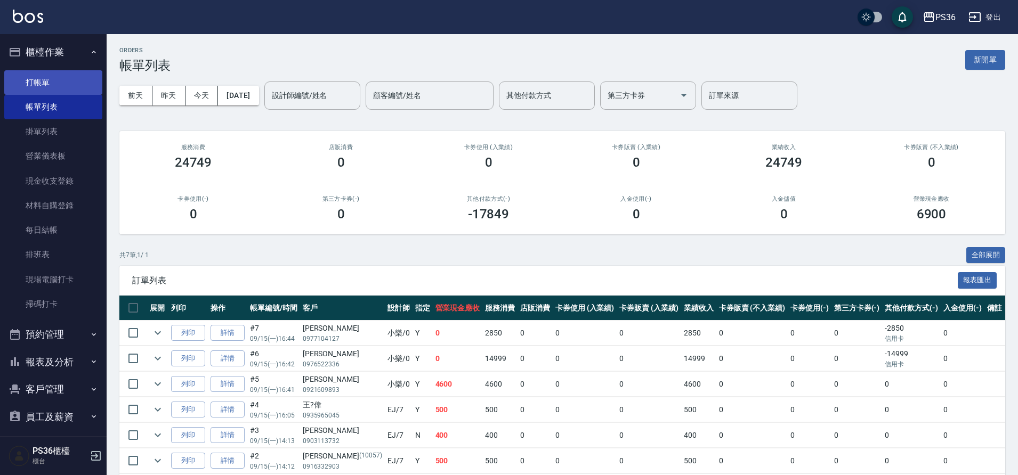
click at [62, 79] on link "打帳單" at bounding box center [53, 82] width 98 height 25
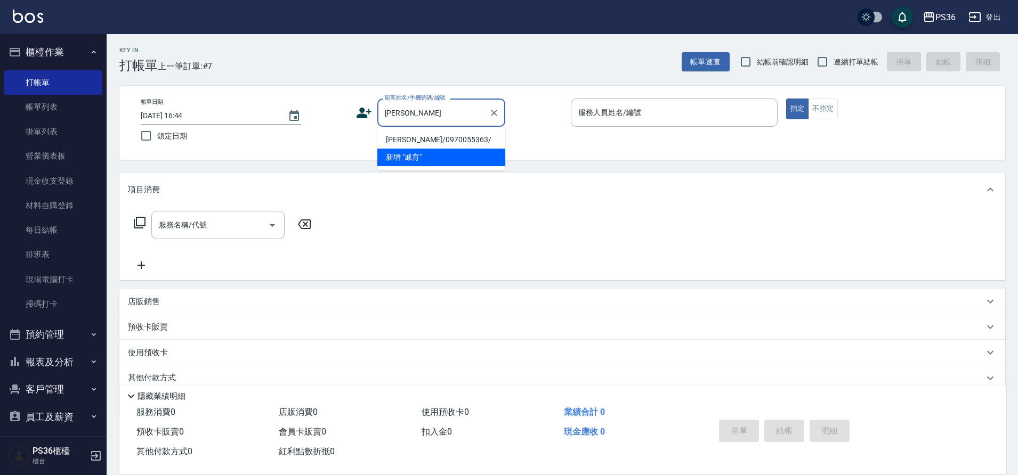
drag, startPoint x: 421, startPoint y: 134, endPoint x: 392, endPoint y: 142, distance: 29.4
click at [400, 142] on li "[PERSON_NAME]/0970055363/" at bounding box center [441, 140] width 128 height 18
type input "[PERSON_NAME]/0970055363/"
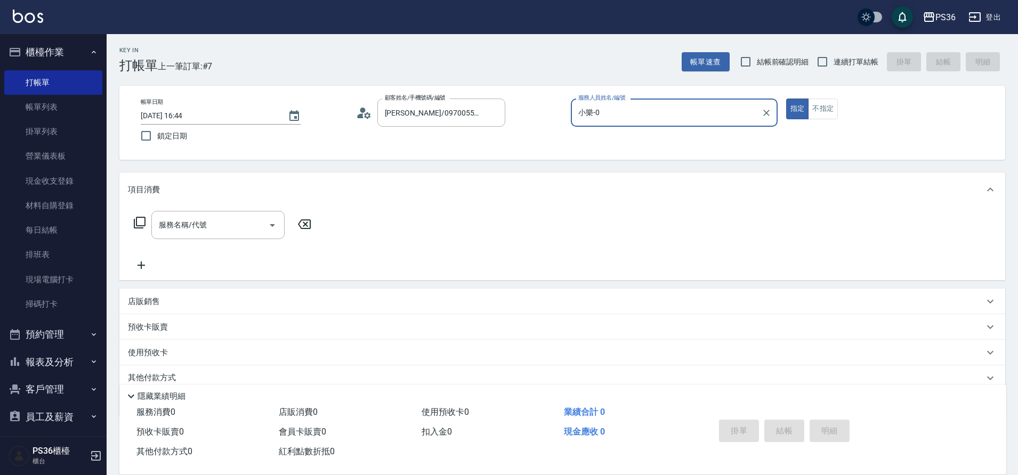
type input "小樂-0"
click at [135, 223] on icon at bounding box center [140, 223] width 12 height 12
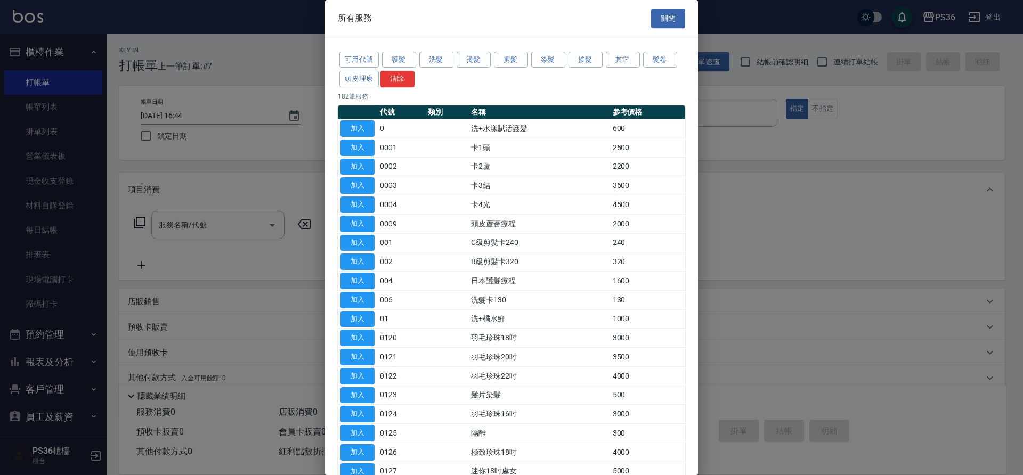
click at [529, 66] on div "可用代號 護髮 洗髮 燙髮 剪髮 染髮 接髮 其它 髮卷 頭皮理療 清除" at bounding box center [511, 69] width 347 height 39
click at [544, 60] on button "染髮" at bounding box center [548, 60] width 34 height 17
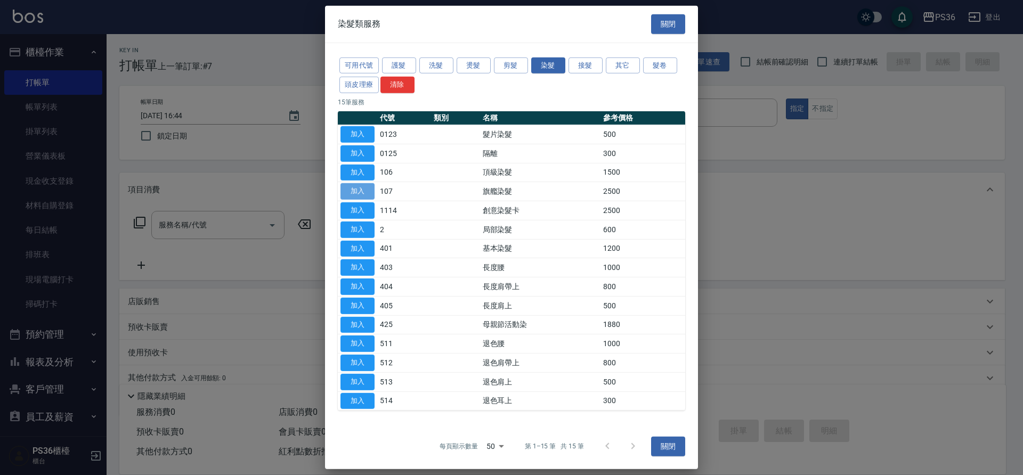
click at [362, 198] on button "加入" at bounding box center [358, 191] width 34 height 17
type input "旗艦染髮(107)"
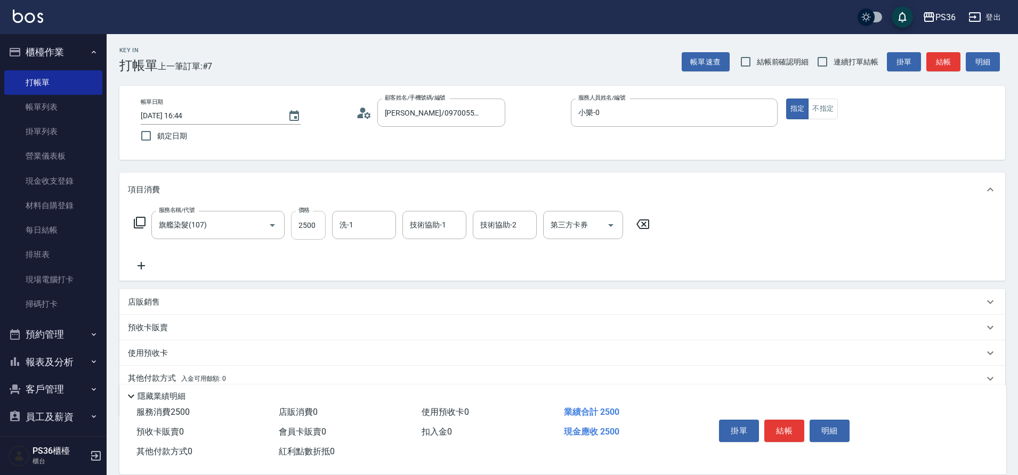
click at [317, 223] on input "2500" at bounding box center [308, 225] width 35 height 29
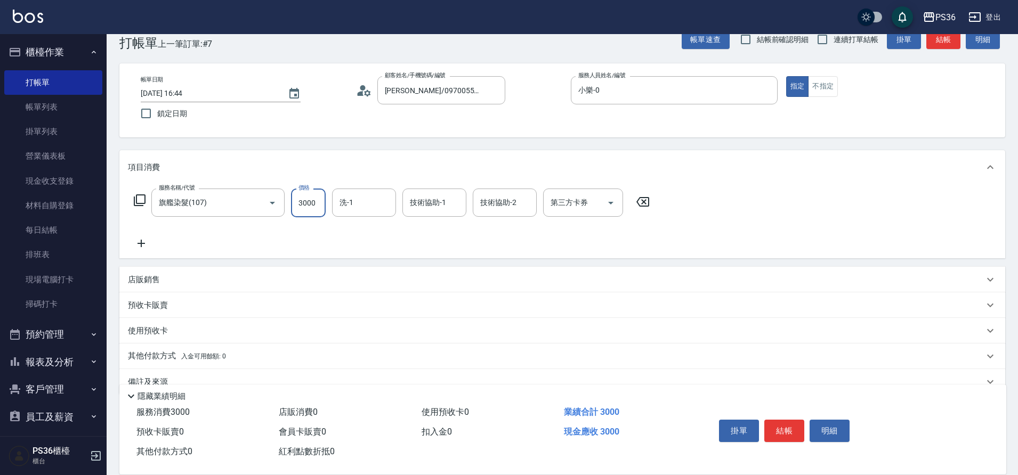
scroll to position [44, 0]
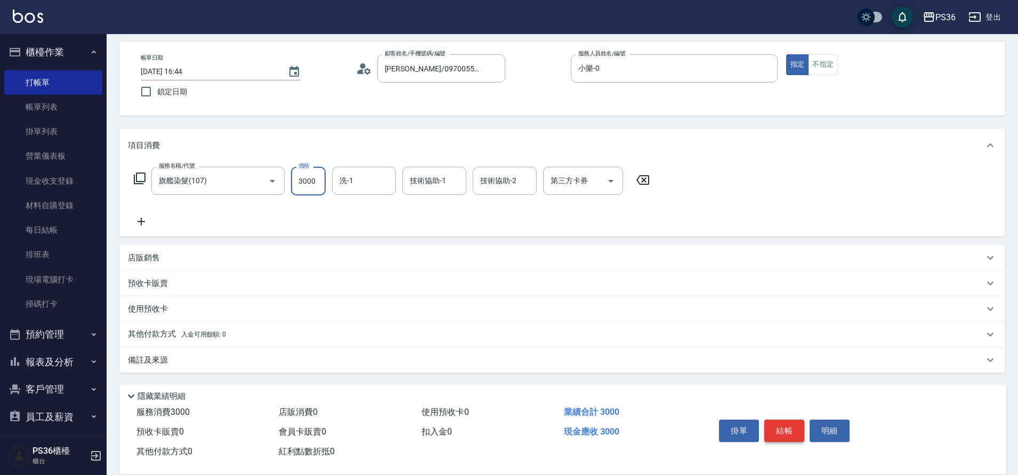
type input "3000"
click at [783, 424] on button "結帳" at bounding box center [784, 431] width 40 height 22
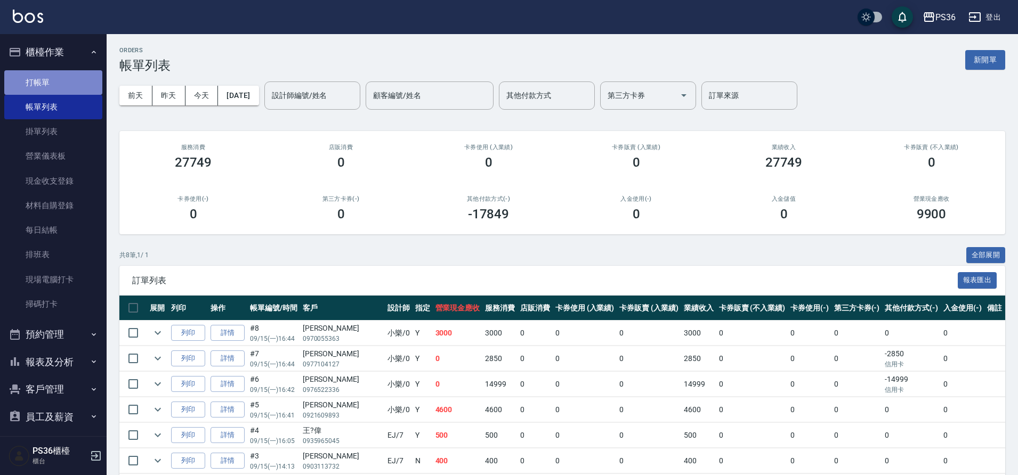
click at [70, 79] on link "打帳單" at bounding box center [53, 82] width 98 height 25
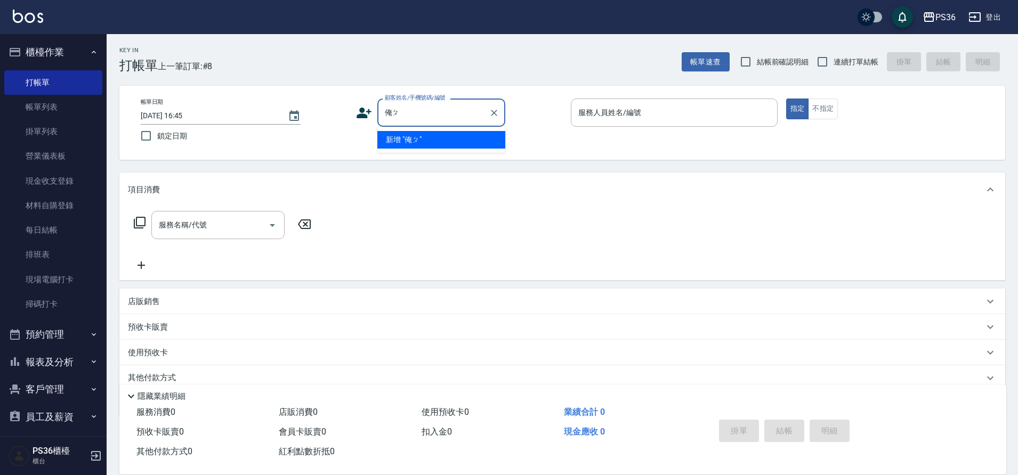
type input "俺"
click at [412, 144] on li "新增 "0975979985"" at bounding box center [441, 140] width 128 height 18
type input "0975979985"
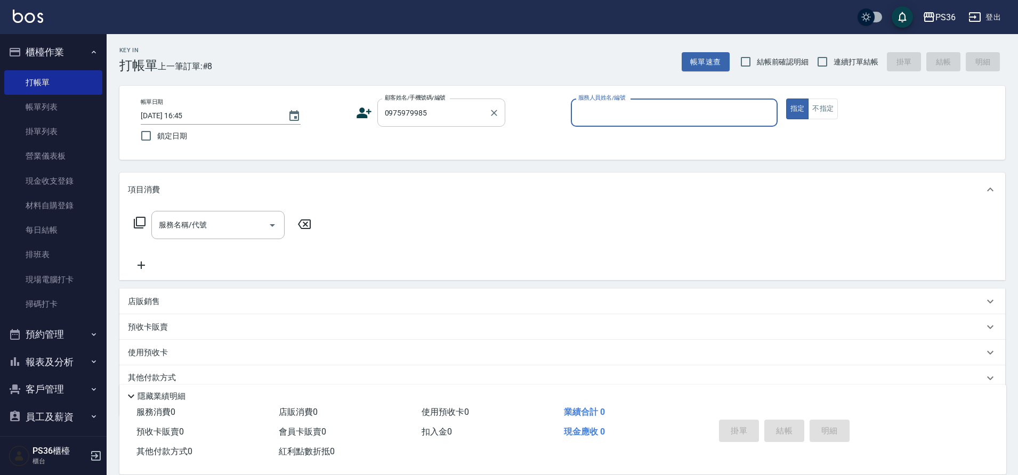
click at [415, 115] on input "0975979985" at bounding box center [433, 112] width 102 height 19
click at [360, 112] on icon at bounding box center [364, 113] width 16 height 16
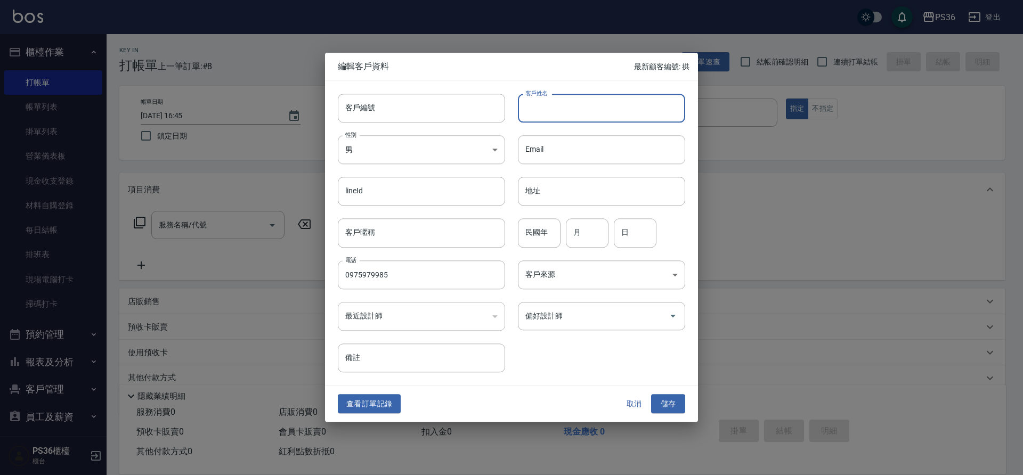
type input "0975979985"
click at [577, 107] on input "客戶姓名" at bounding box center [601, 108] width 167 height 29
type input "[PERSON_NAME]"
click at [444, 152] on body "PS36 登出 櫃檯作業 打帳單 帳單列表 掛單列表 營業儀表板 現金收支登錄 材料自購登錄 每日結帳 排班表 現場電腦打卡 掃碼打卡 預約管理 預約管理 單…" at bounding box center [511, 259] width 1023 height 519
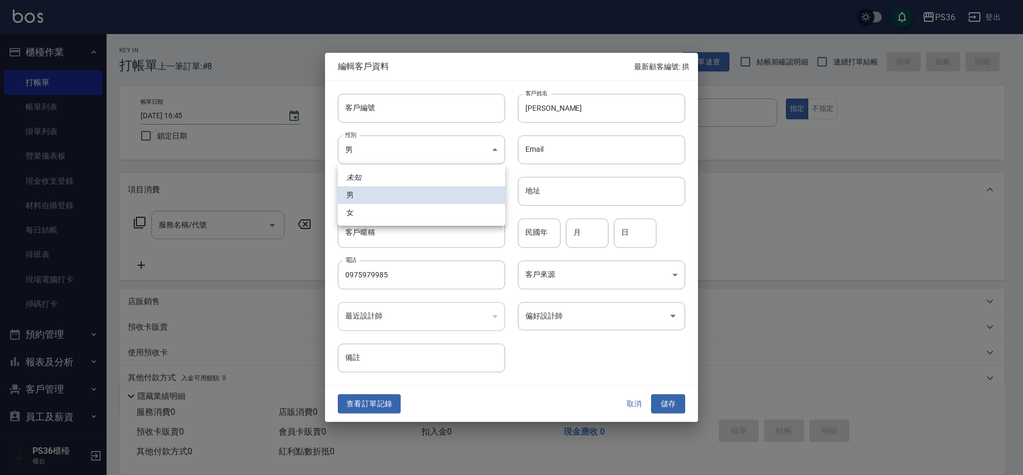
click at [409, 210] on li "女" at bounding box center [421, 213] width 167 height 18
type input "[DEMOGRAPHIC_DATA]"
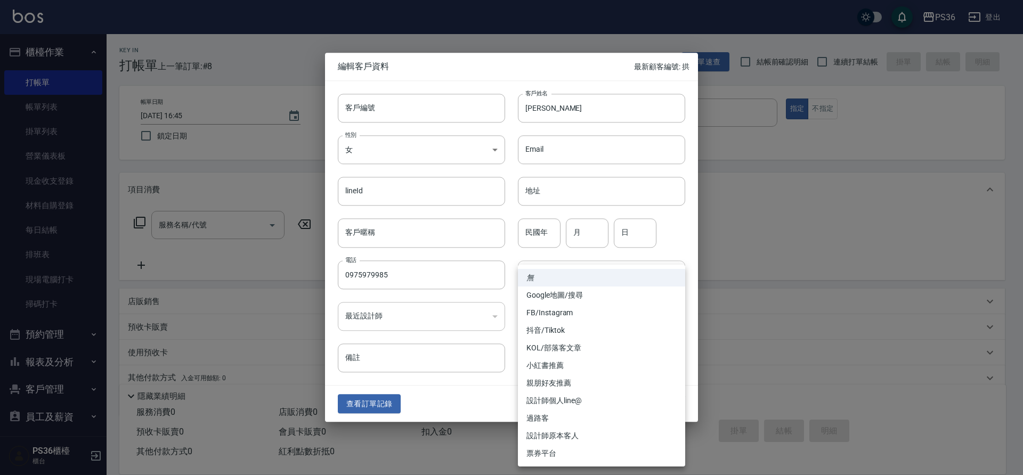
drag, startPoint x: 549, startPoint y: 288, endPoint x: 549, endPoint y: 278, distance: 9.6
click at [549, 288] on body "PS36 登出 櫃檯作業 打帳單 帳單列表 掛單列表 營業儀表板 現金收支登錄 材料自購登錄 每日結帳 排班表 現場電腦打卡 掃碼打卡 預約管理 預約管理 單…" at bounding box center [511, 259] width 1023 height 519
click at [563, 312] on li "FB/Instagram" at bounding box center [601, 313] width 167 height 18
type input "FB/Instagram"
drag, startPoint x: 561, startPoint y: 288, endPoint x: 562, endPoint y: 297, distance: 9.6
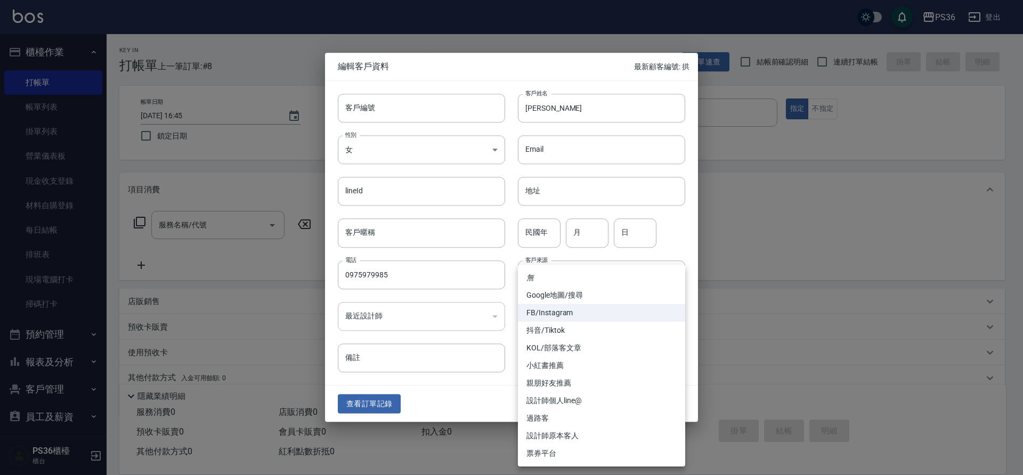
click at [561, 290] on body "PS36 登出 櫃檯作業 打帳單 帳單列表 掛單列表 營業儀表板 現金收支登錄 材料自購登錄 每日結帳 排班表 現場電腦打卡 掃碼打卡 預約管理 預約管理 單…" at bounding box center [511, 259] width 1023 height 519
click at [537, 311] on li "FB/Instagram" at bounding box center [601, 313] width 167 height 18
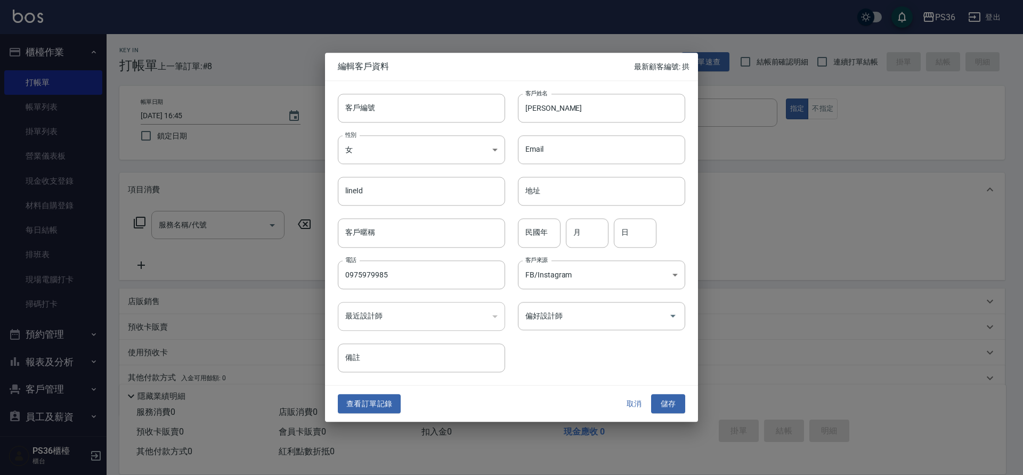
click at [646, 341] on div "客戶編號 客戶編號 客戶姓名 [PERSON_NAME]姓名 性別 女 [DEMOGRAPHIC_DATA] 性別 Email Email lineId li…" at bounding box center [505, 227] width 360 height 292
click at [646, 325] on input "偏好設計師" at bounding box center [594, 316] width 142 height 19
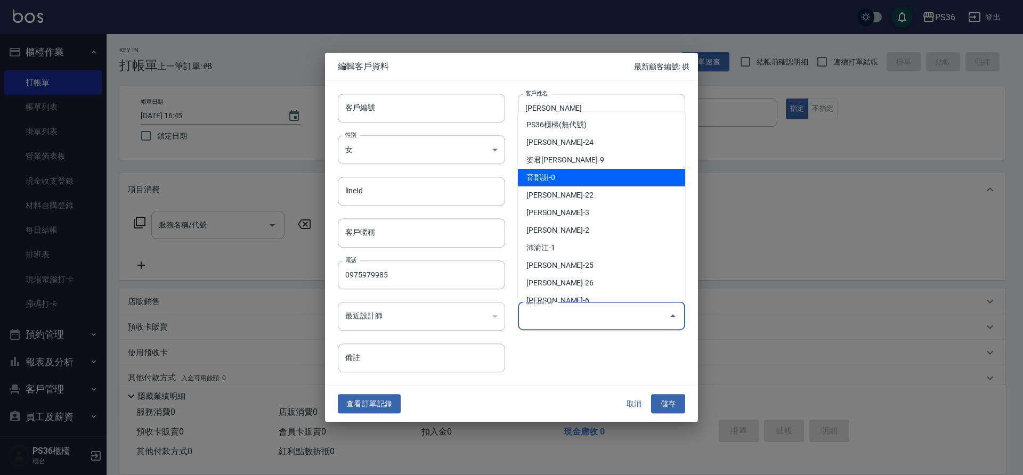
click at [601, 176] on li "育郡謝-0" at bounding box center [601, 178] width 167 height 18
type input "育郡謝"
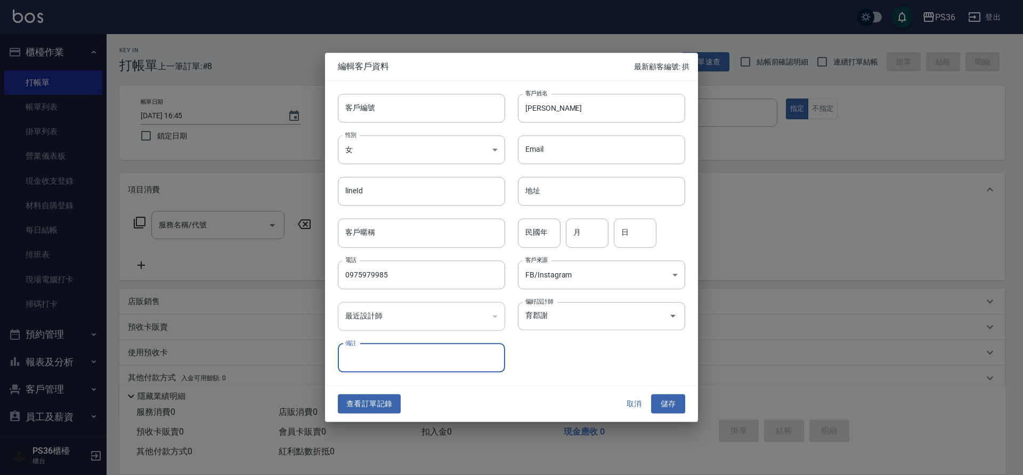
click at [684, 398] on button "儲存" at bounding box center [668, 404] width 34 height 20
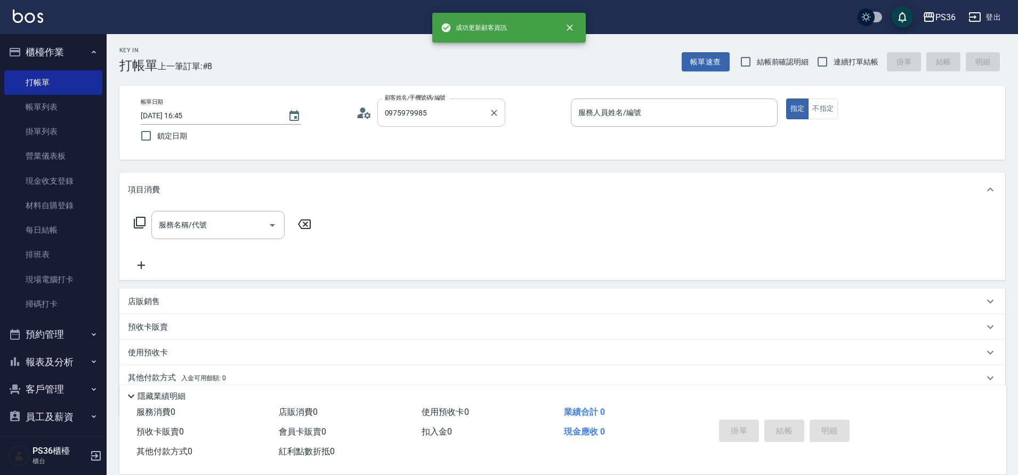
click at [467, 115] on input "0975979985" at bounding box center [433, 112] width 102 height 19
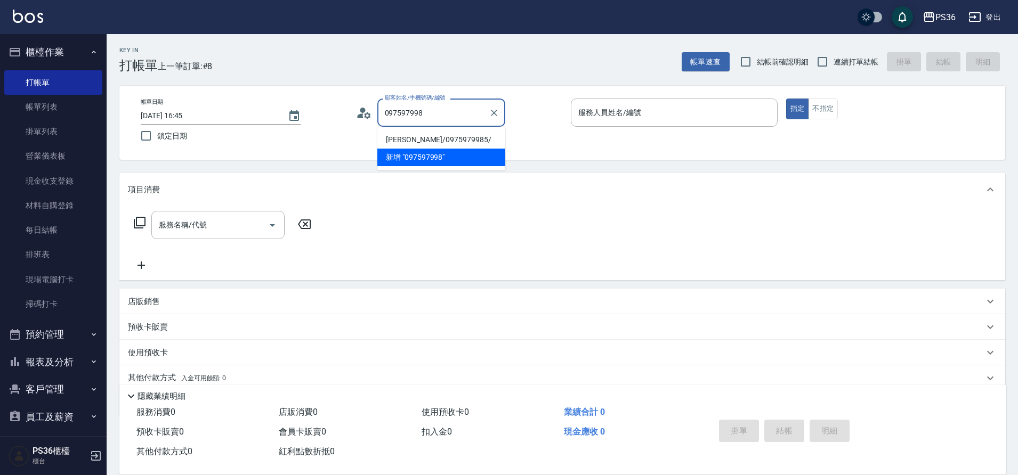
click at [413, 135] on li "[PERSON_NAME]/0975979985/" at bounding box center [441, 140] width 128 height 18
type input "[PERSON_NAME]/0975979985/"
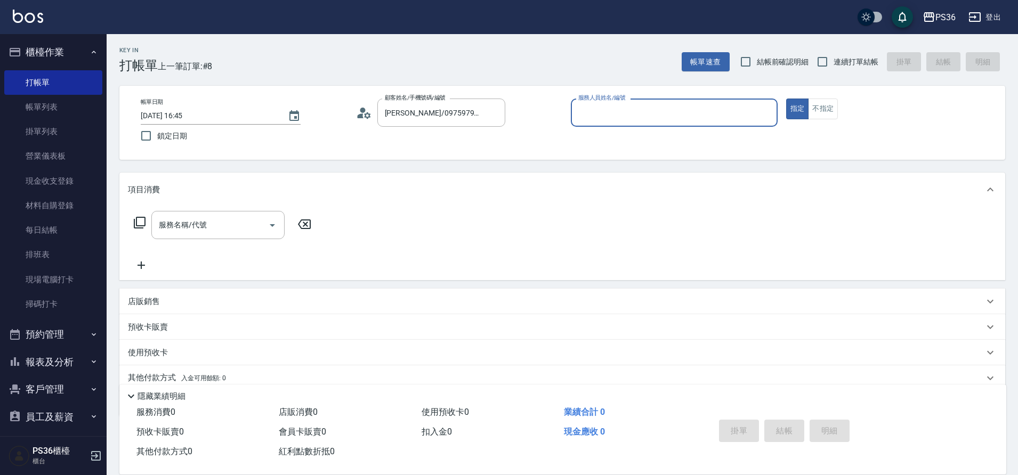
type input "小樂-0"
click at [138, 228] on icon at bounding box center [140, 223] width 12 height 12
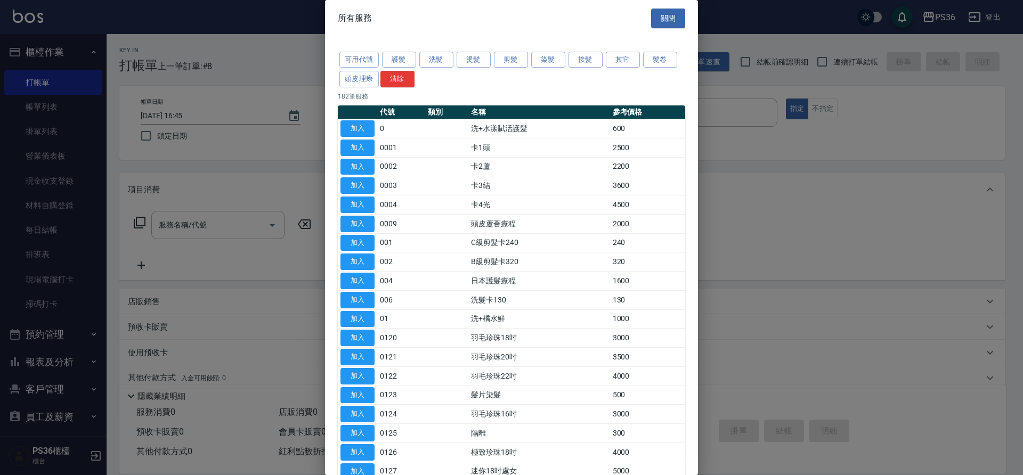
click at [603, 61] on div "可用代號 護髮 洗髮 燙髮 剪髮 染髮 接髮 其它 髮卷 頭皮理療 清除" at bounding box center [511, 69] width 347 height 39
click at [595, 63] on button "接髮" at bounding box center [586, 60] width 34 height 17
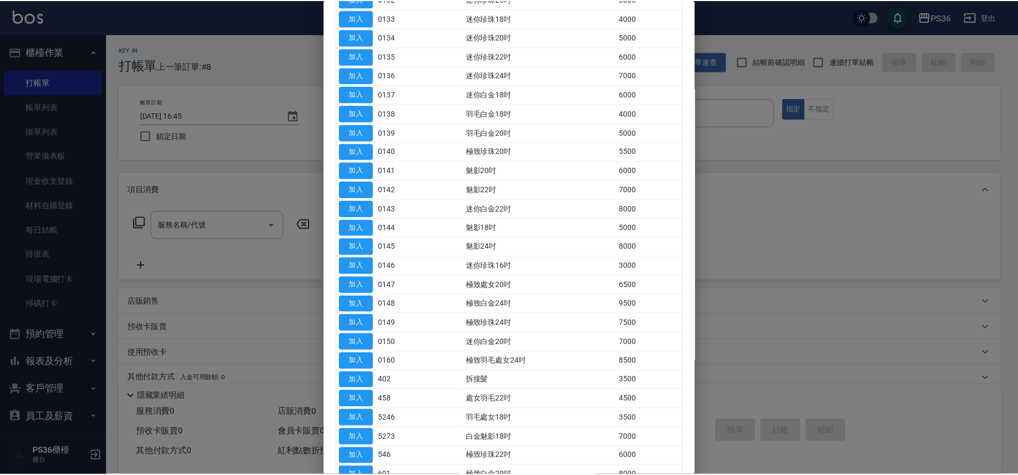
scroll to position [373, 0]
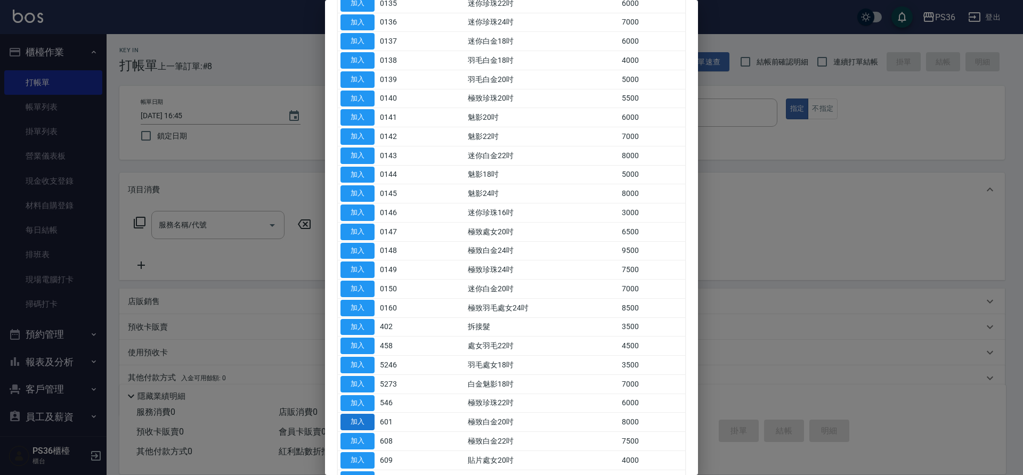
click at [365, 425] on button "加入" at bounding box center [358, 422] width 34 height 17
type input "極致白金20吋(601)"
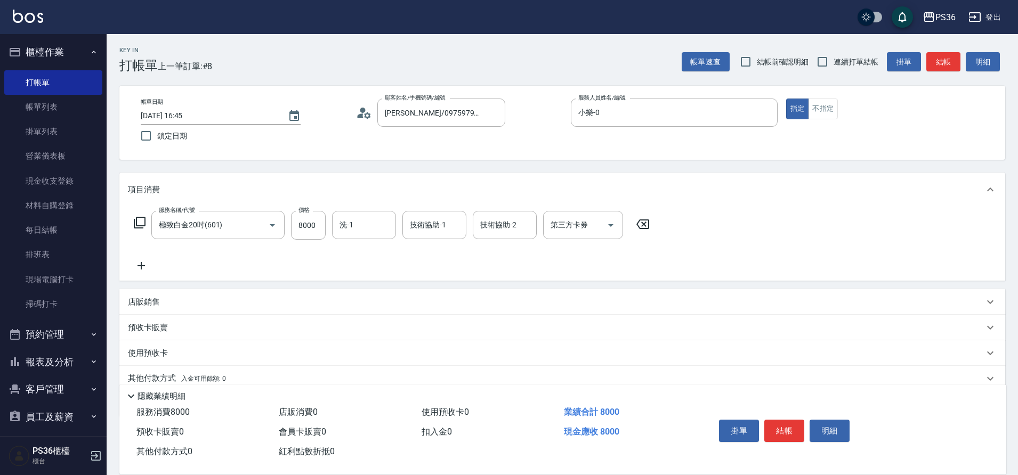
click at [140, 262] on icon at bounding box center [141, 266] width 27 height 13
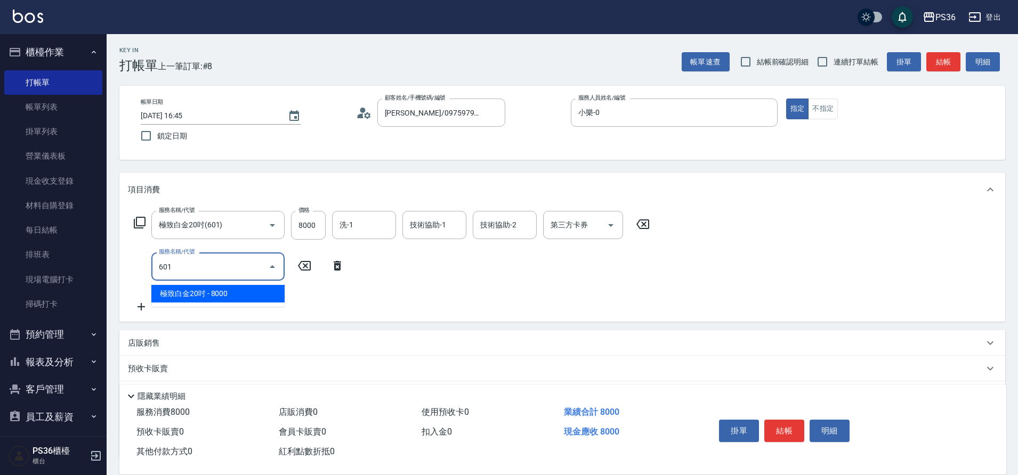
click at [204, 297] on span "極致白金20吋 - 8000" at bounding box center [217, 294] width 133 height 18
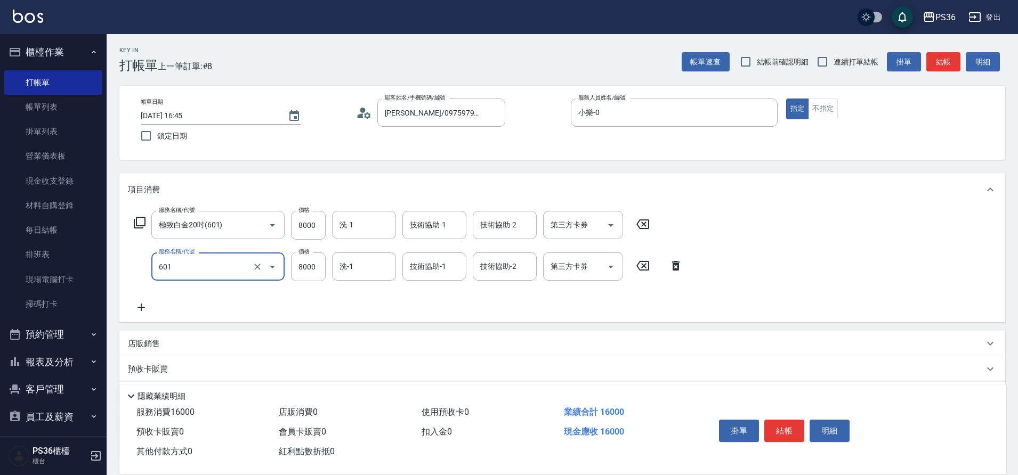
type input "極致白金20吋(601)"
click at [142, 311] on icon at bounding box center [141, 307] width 7 height 7
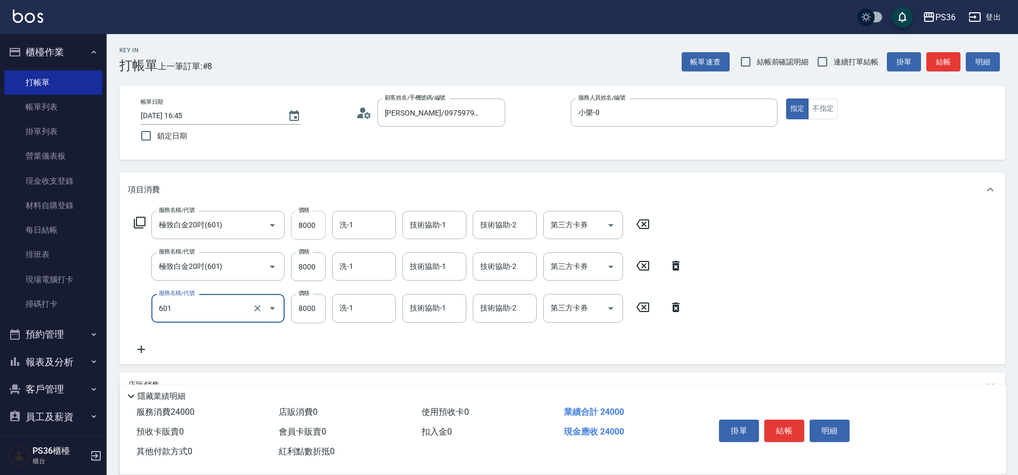
click at [306, 225] on input "8000" at bounding box center [308, 225] width 35 height 29
type input "極致白金20吋(601)"
click at [306, 225] on input "8000" at bounding box center [308, 225] width 35 height 29
type input "6000"
click at [317, 262] on input "8000" at bounding box center [308, 267] width 35 height 29
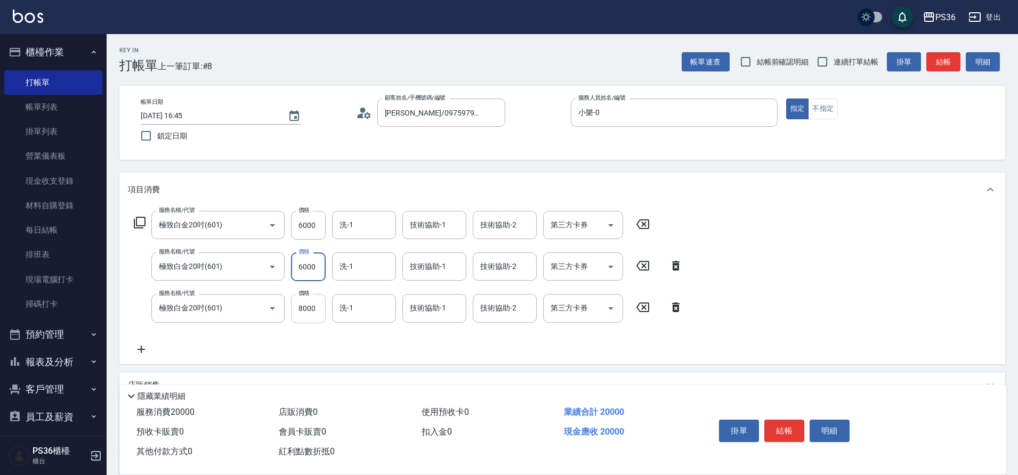
type input "6000"
click at [311, 306] on input "8000" at bounding box center [308, 308] width 35 height 29
type input "5999"
click at [141, 223] on icon at bounding box center [139, 222] width 13 height 13
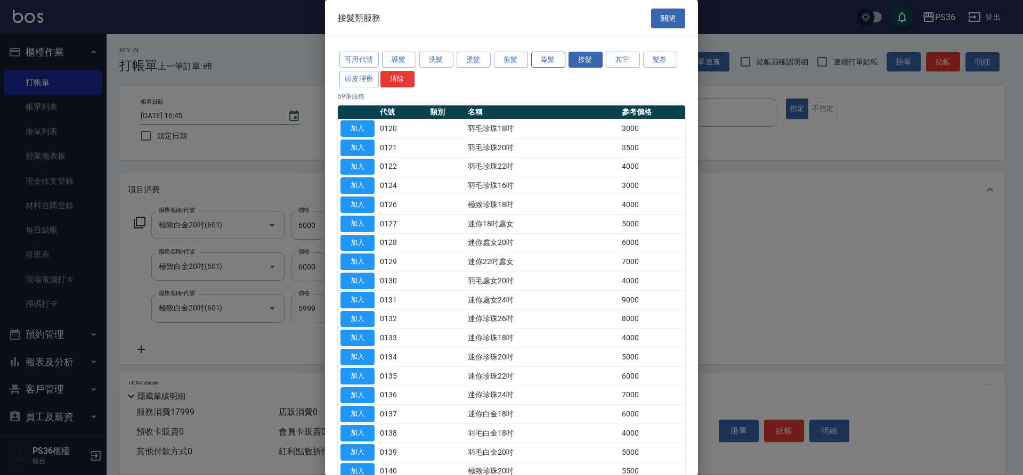
click at [552, 62] on button "染髮" at bounding box center [548, 60] width 34 height 17
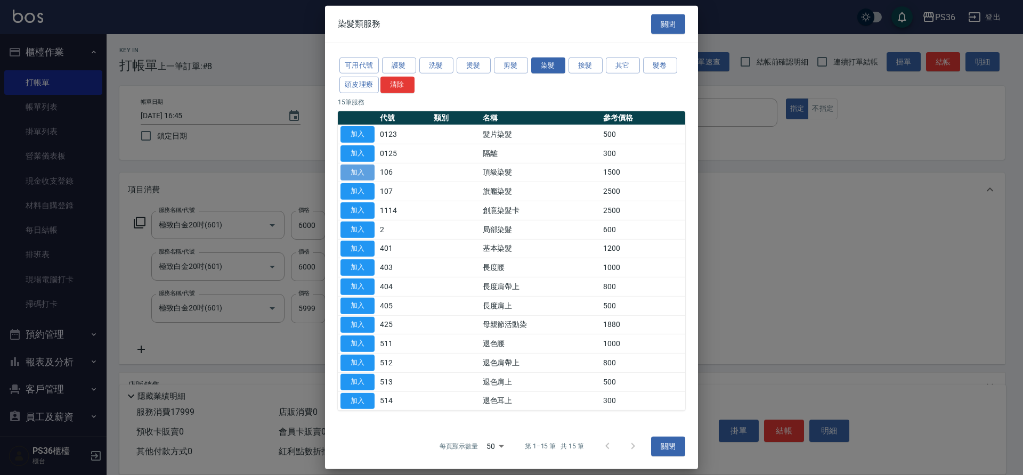
click at [362, 173] on button "加入" at bounding box center [358, 172] width 34 height 17
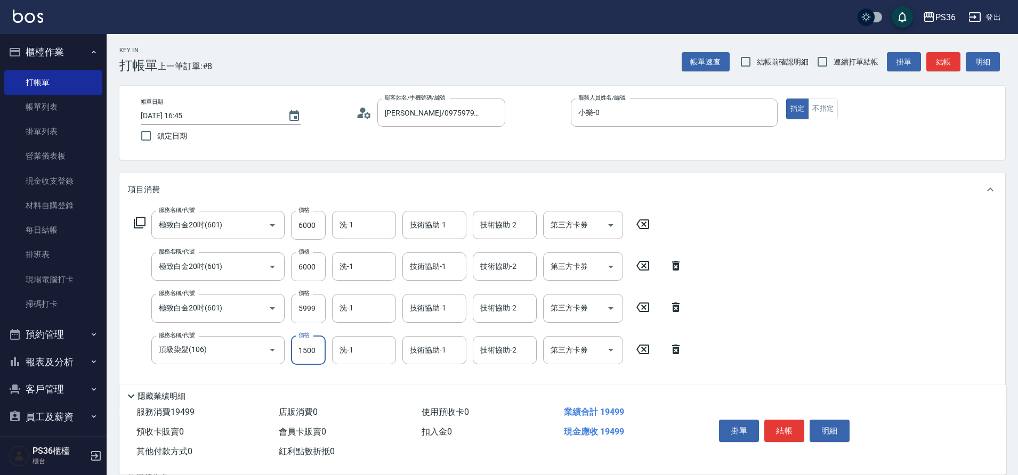
click at [318, 351] on input "1500" at bounding box center [308, 350] width 35 height 29
drag, startPoint x: 318, startPoint y: 351, endPoint x: 219, endPoint y: 353, distance: 99.2
click at [265, 355] on div "服務名稱/代號 頂級染髮(106) 服務名稱/代號 價格 1500 價格 洗-1 洗-1 技術協助-1 技術協助-1 技術協助-2 技術協助-2 第三方卡券 …" at bounding box center [408, 350] width 561 height 29
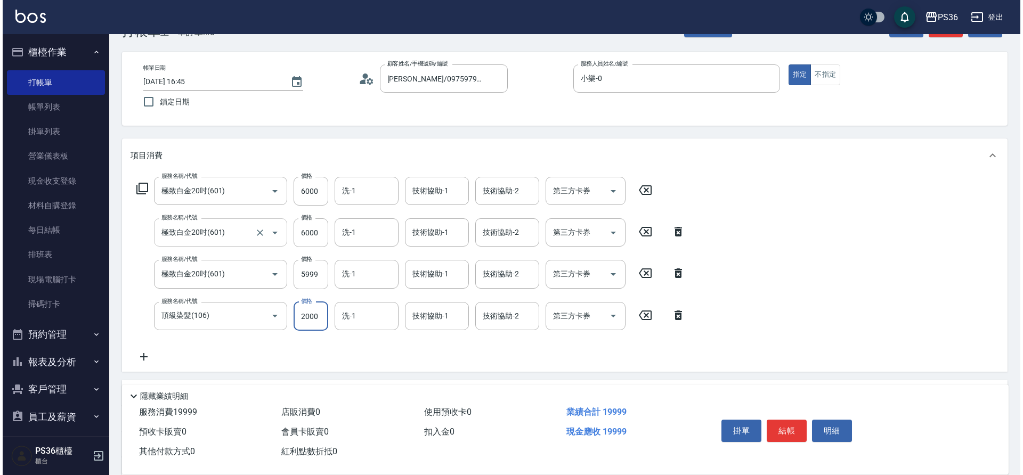
scroll to position [53, 0]
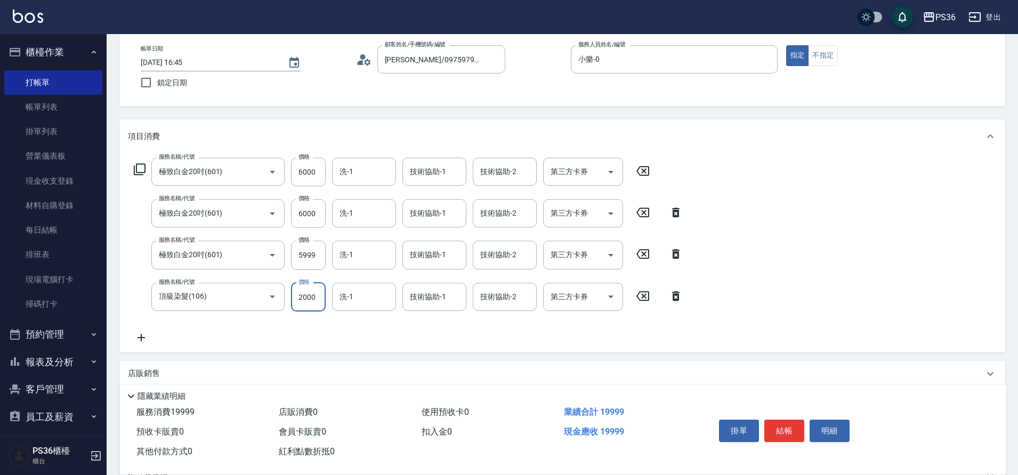
type input "2000"
click at [140, 162] on div "服務名稱/代號 極致白金20吋(601) 服務名稱/代號 價格 6000 價格 洗-1 洗-1 技術協助-1 技術協助-1 技術協助-2 技術協助-2 第三方…" at bounding box center [392, 172] width 528 height 29
click at [140, 170] on icon at bounding box center [139, 169] width 13 height 13
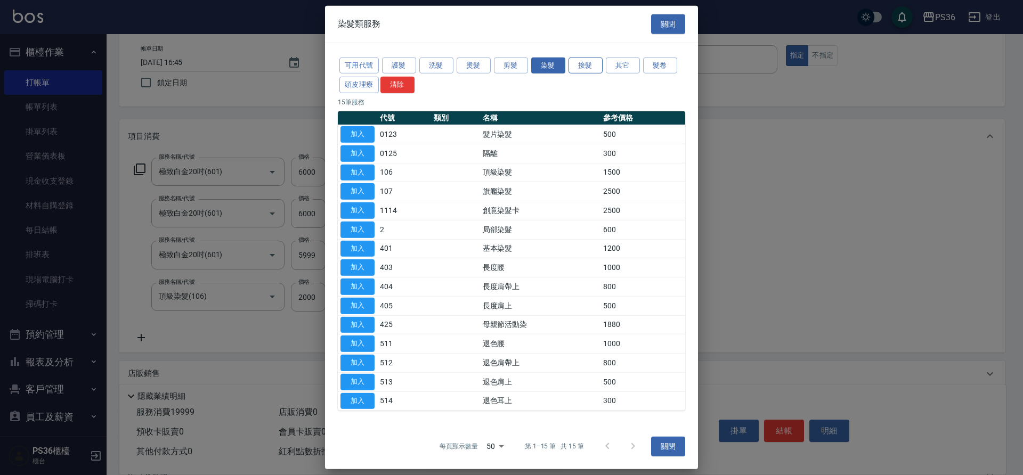
click at [582, 58] on button "接髮" at bounding box center [586, 65] width 34 height 17
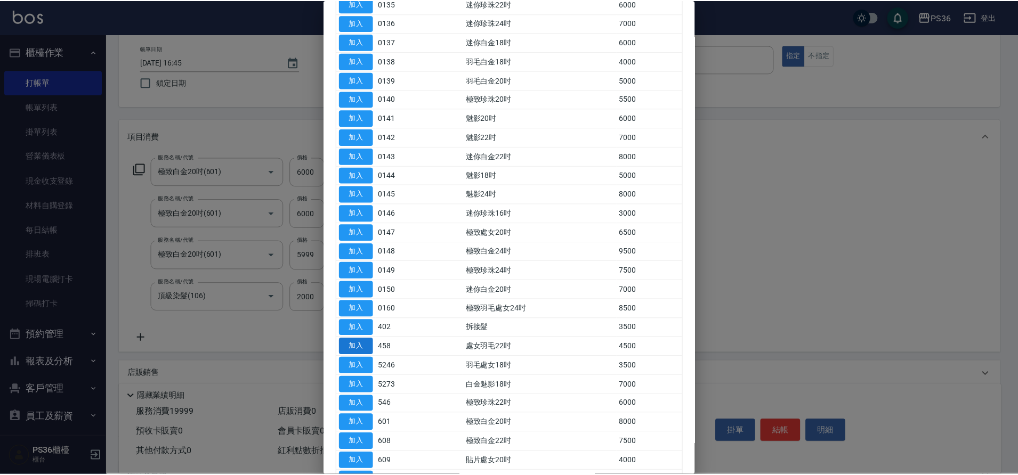
scroll to position [373, 0]
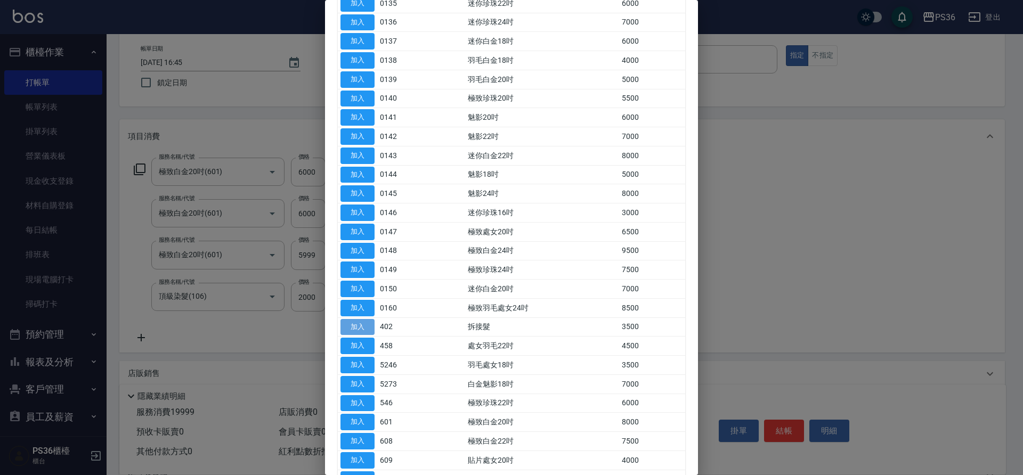
click at [368, 324] on button "加入" at bounding box center [358, 327] width 34 height 17
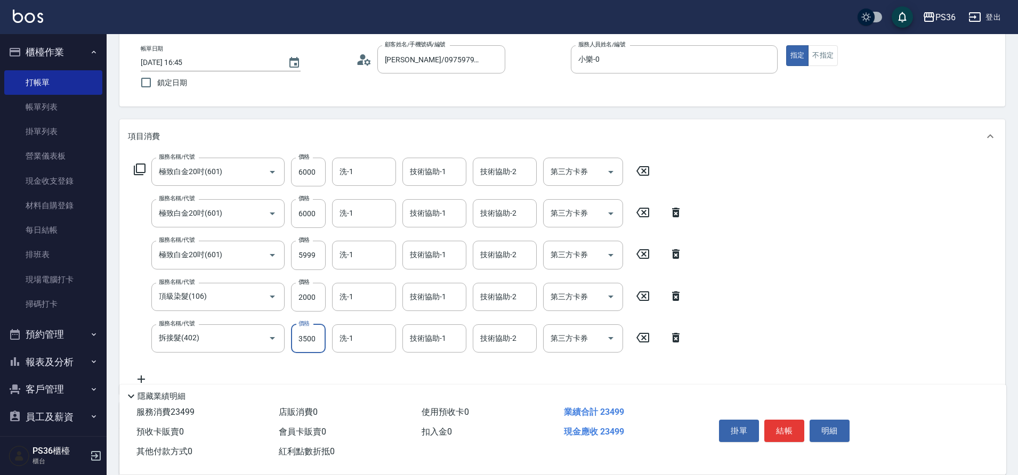
click at [315, 328] on input "3500" at bounding box center [308, 339] width 35 height 29
drag, startPoint x: 321, startPoint y: 343, endPoint x: 233, endPoint y: 344, distance: 87.9
click at [320, 343] on input "1500" at bounding box center [308, 339] width 35 height 29
drag, startPoint x: 317, startPoint y: 337, endPoint x: 231, endPoint y: 343, distance: 86.6
click at [238, 346] on div "服務名稱/代號 拆接髮(402) 服務名稱/代號 價格 1500 價格 洗-1 洗-1 技術協助-1 技術協助-1 技術協助-2 技術協助-2 第三方卡券 第…" at bounding box center [408, 339] width 561 height 29
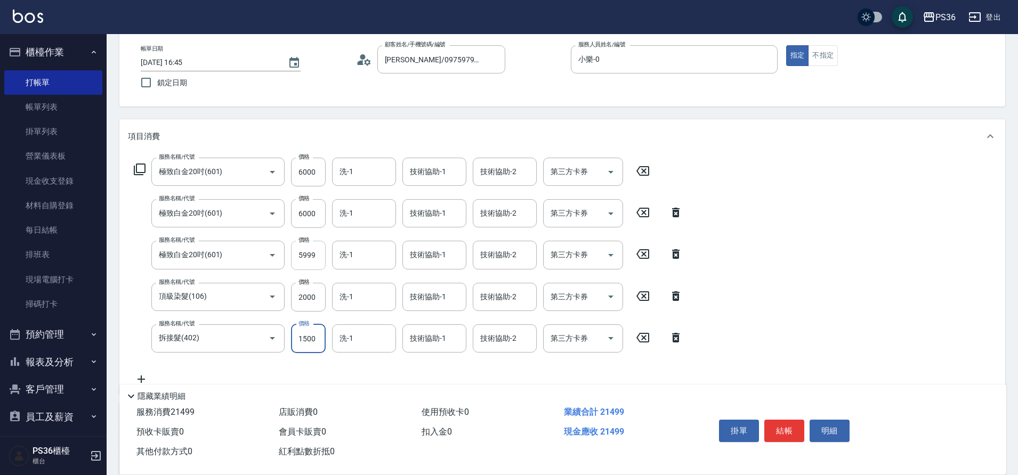
type input "1500"
click at [306, 253] on input "5999" at bounding box center [308, 255] width 35 height 29
type input "6999"
click at [318, 327] on input "1500" at bounding box center [308, 339] width 35 height 29
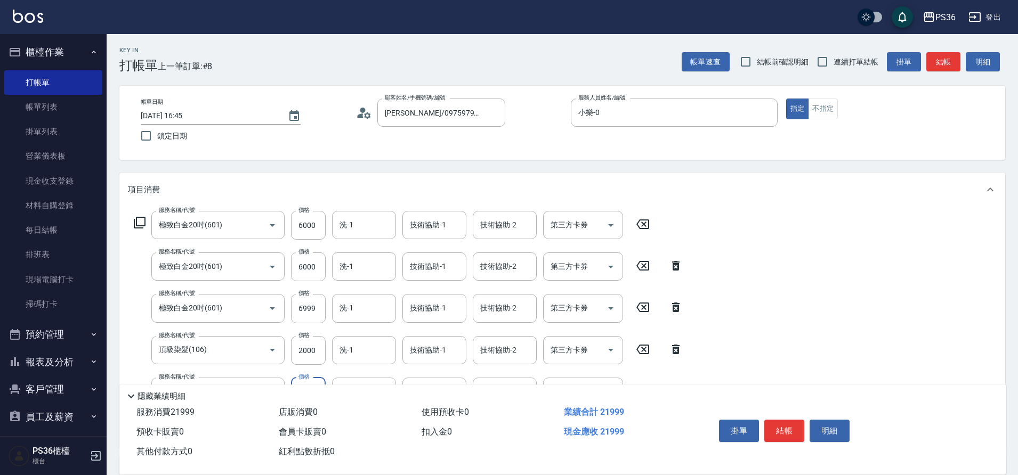
scroll to position [211, 0]
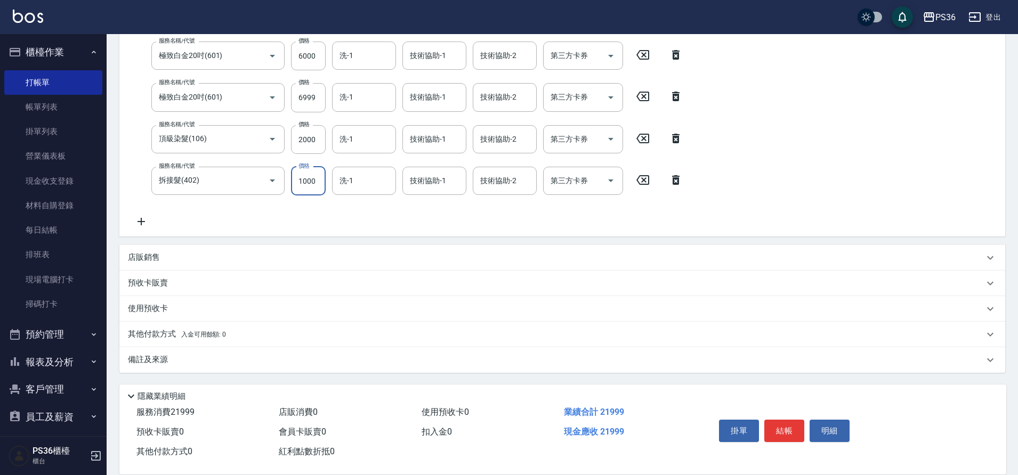
type input "1000"
click at [168, 338] on p "其他付款方式 入金可用餘額: 0" at bounding box center [177, 335] width 98 height 12
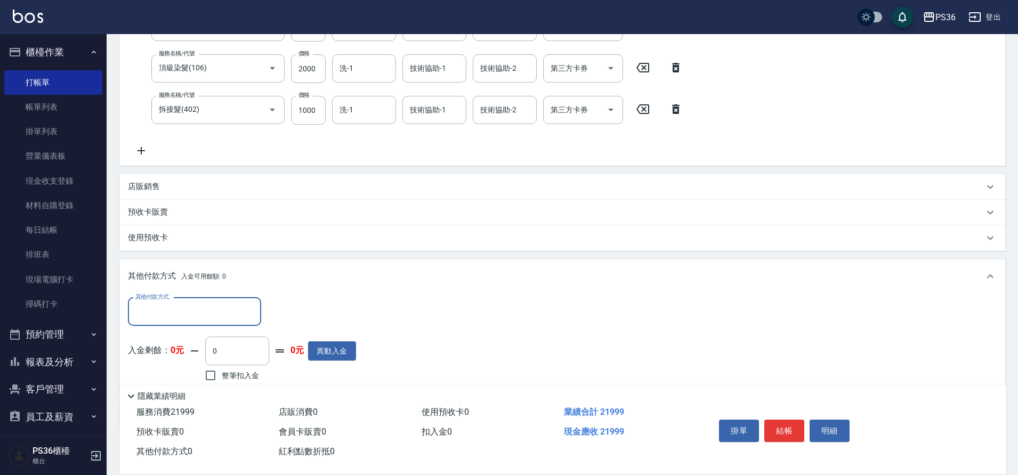
scroll to position [318, 0]
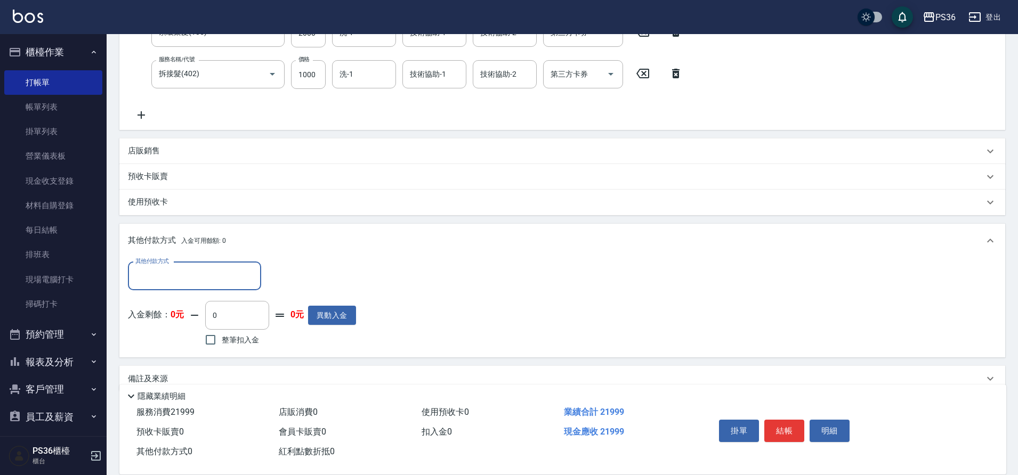
click at [216, 280] on input "其他付款方式" at bounding box center [195, 276] width 124 height 19
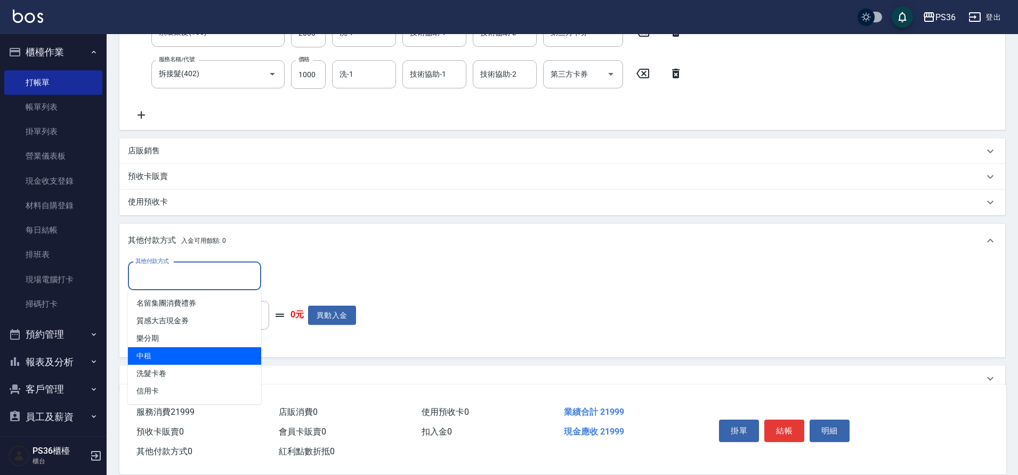
click at [189, 349] on span "中租" at bounding box center [194, 356] width 133 height 18
type input "中租"
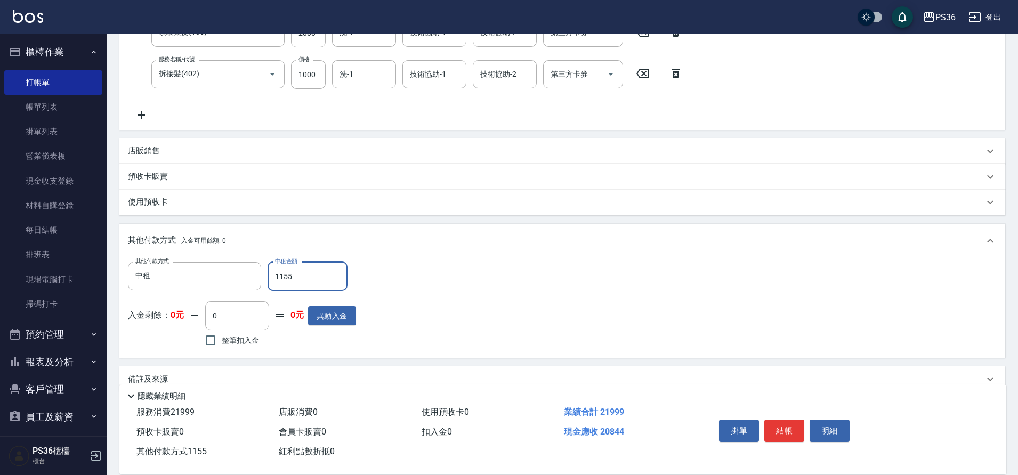
drag, startPoint x: 341, startPoint y: 273, endPoint x: 278, endPoint y: 289, distance: 64.4
click at [278, 289] on input "1155" at bounding box center [308, 276] width 80 height 29
drag, startPoint x: 282, startPoint y: 286, endPoint x: 178, endPoint y: 304, distance: 106.0
click at [206, 304] on div "其他付款方式 中租 其他付款方式 中租金額 12084 中租金額 入金剩餘： 0元 0 ​ 整筆扣入金 0元 異動入金" at bounding box center [242, 305] width 228 height 87
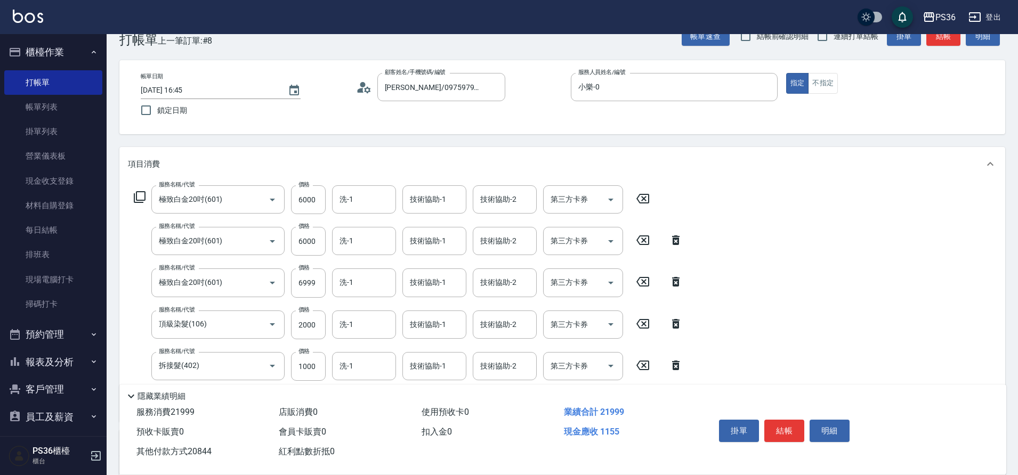
scroll to position [0, 0]
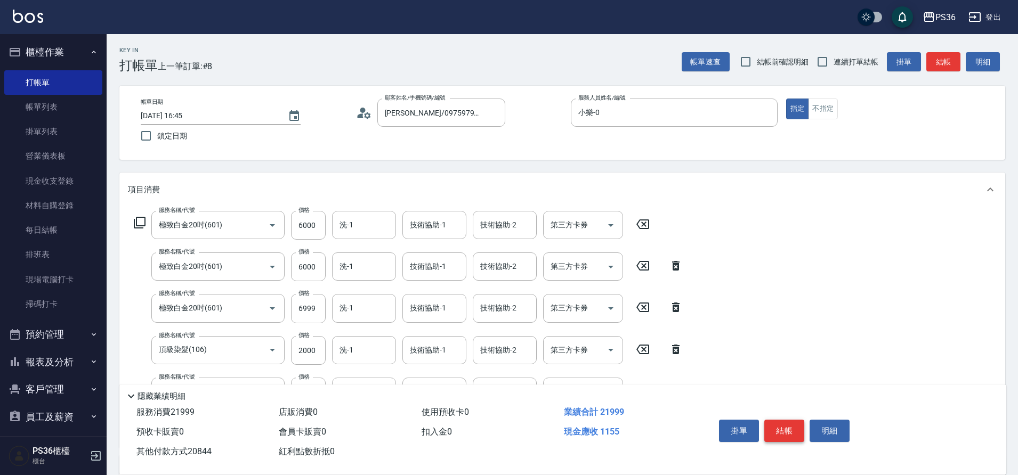
type input "20844"
click at [782, 428] on button "結帳" at bounding box center [784, 431] width 40 height 22
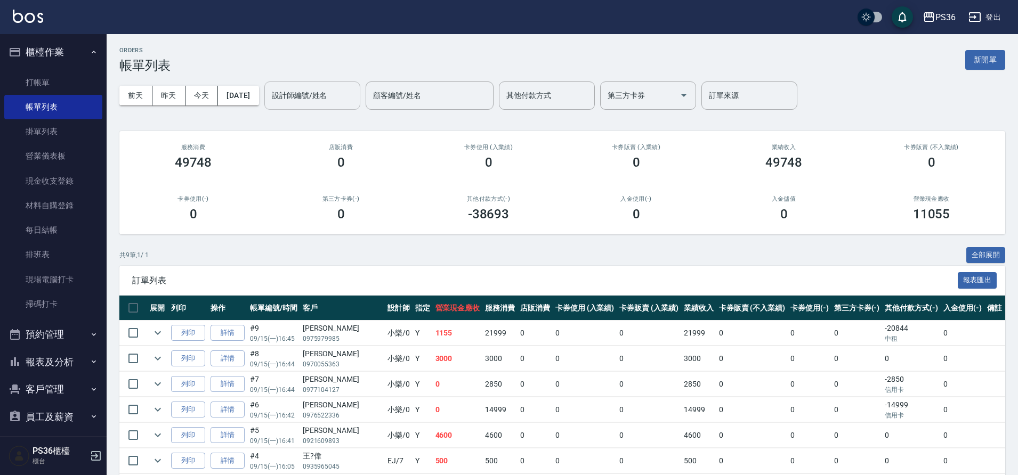
click at [336, 95] on input "設計師編號/姓名" at bounding box center [312, 95] width 86 height 19
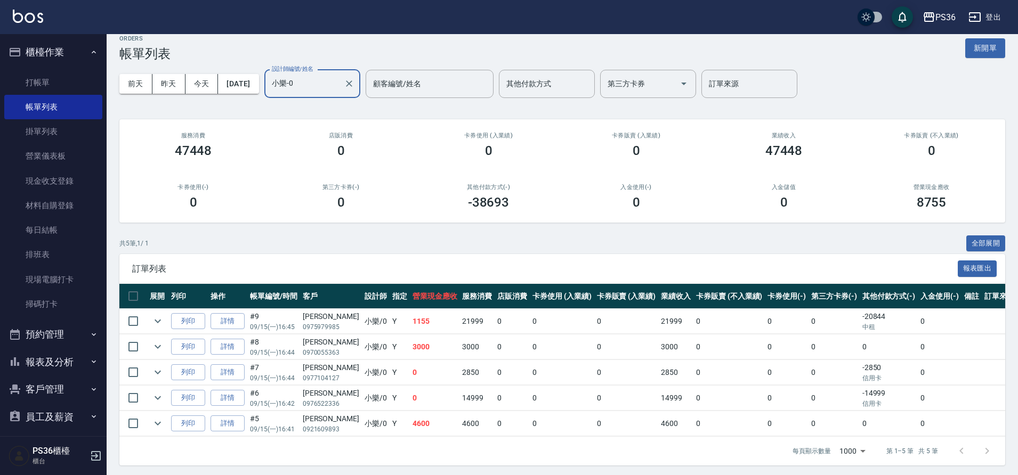
scroll to position [15, 0]
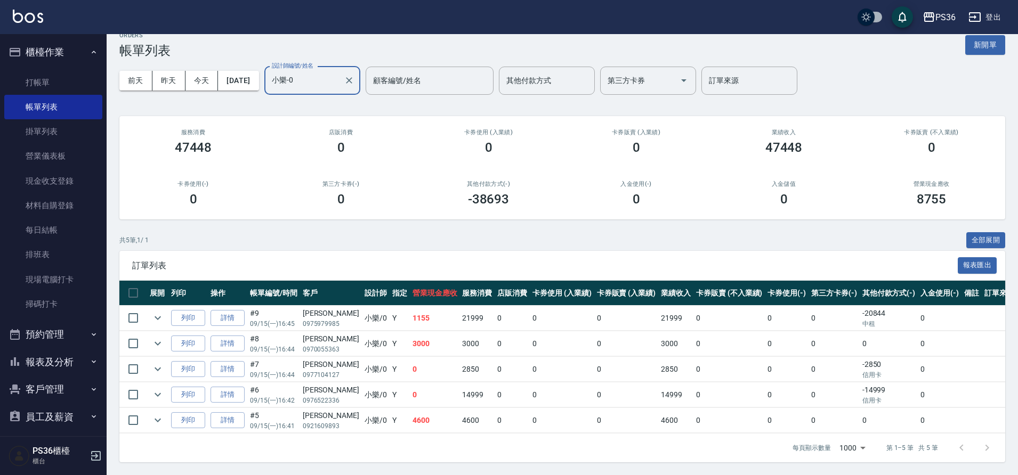
type input "小樂-0"
click at [27, 83] on link "打帳單" at bounding box center [53, 82] width 98 height 25
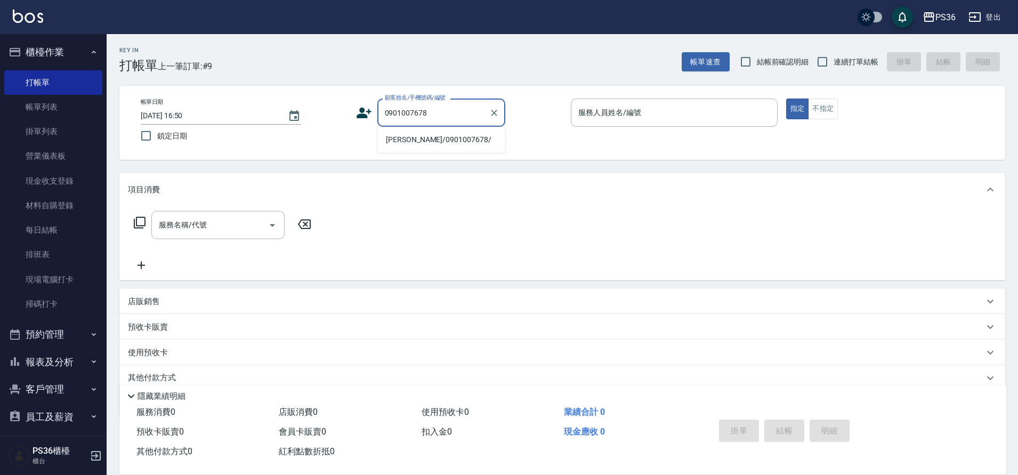
click at [423, 137] on li "[PERSON_NAME]/0901007678/" at bounding box center [441, 140] width 128 height 18
type input "[PERSON_NAME]/0901007678/"
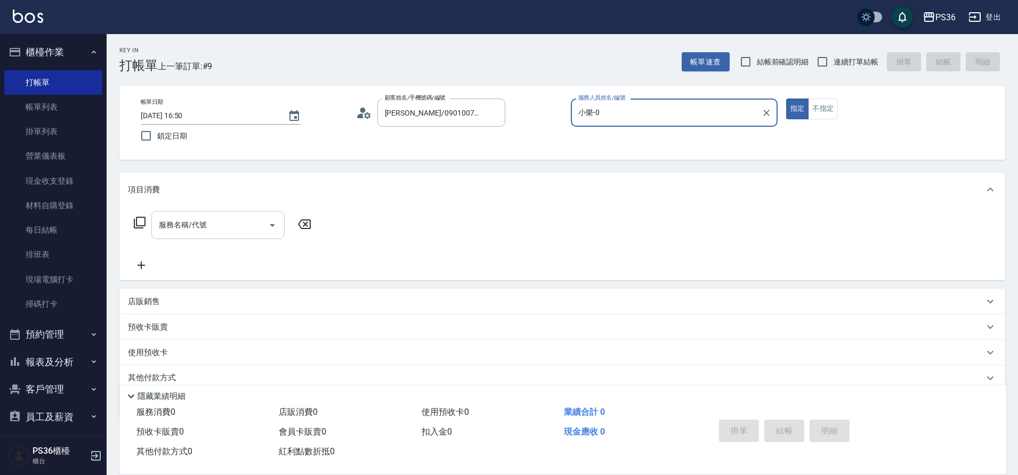
type input "小樂-0"
click at [135, 230] on div "服務名稱/代號 服務名稱/代號" at bounding box center [223, 225] width 190 height 28
click at [135, 225] on icon at bounding box center [139, 222] width 13 height 13
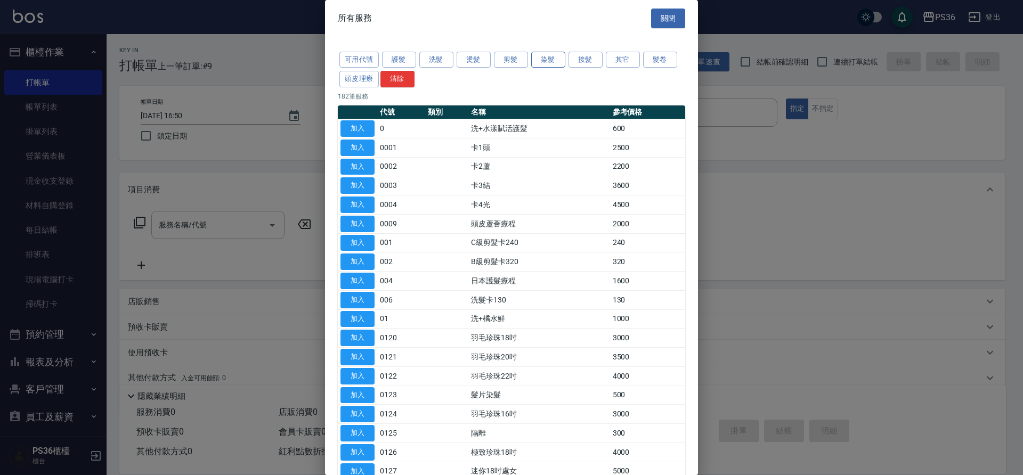
click at [555, 54] on button "染髮" at bounding box center [548, 60] width 34 height 17
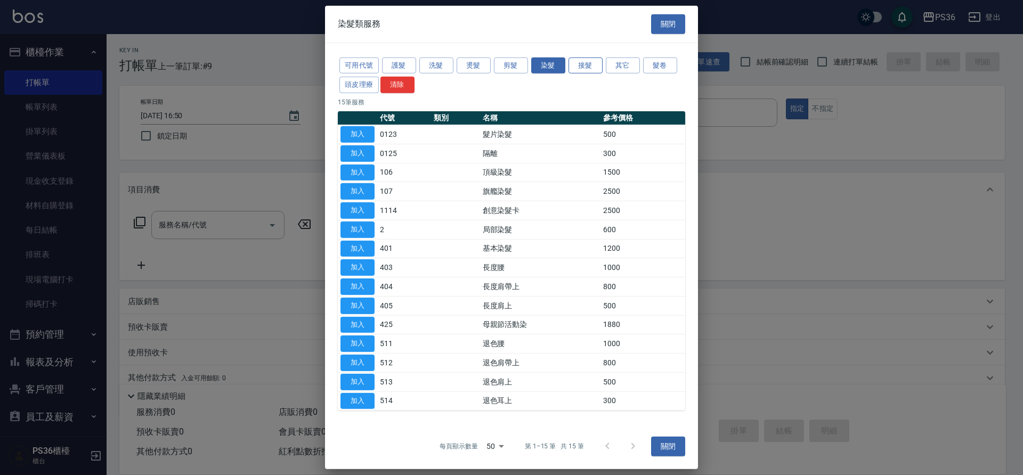
click at [582, 61] on button "接髮" at bounding box center [586, 65] width 34 height 17
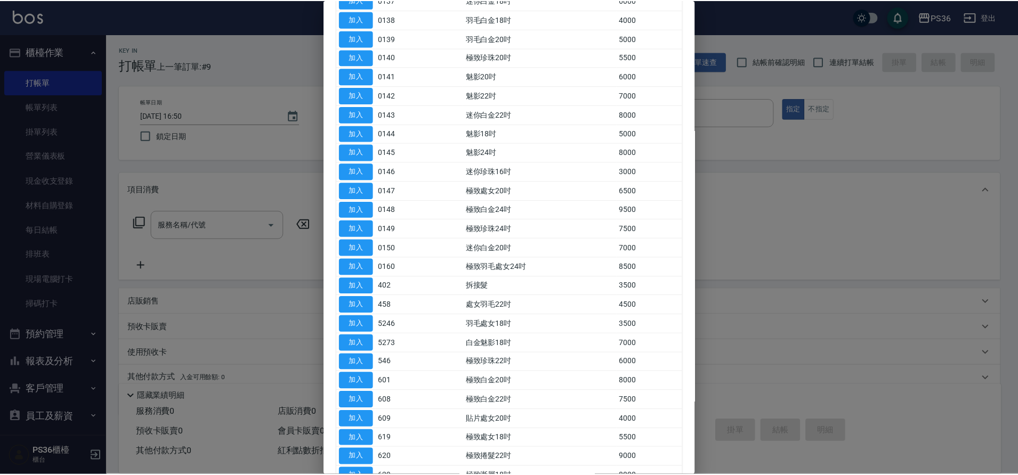
scroll to position [426, 0]
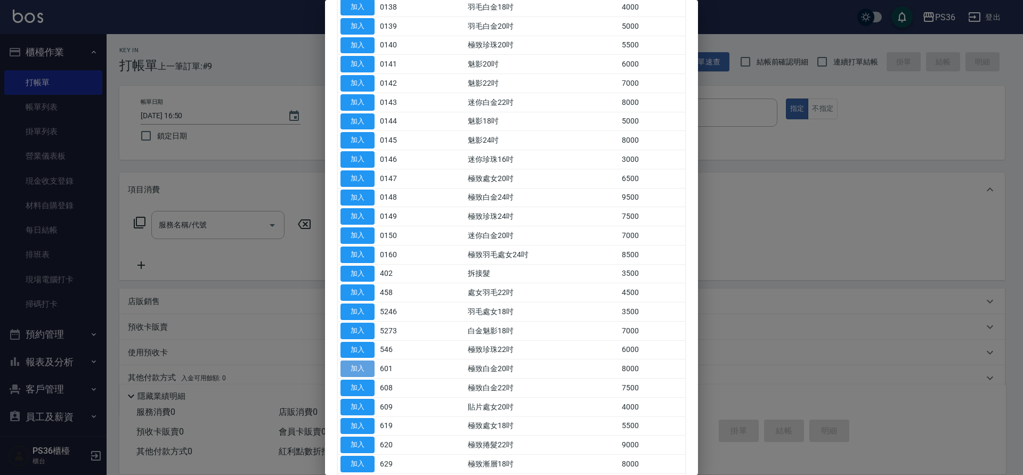
click at [365, 370] on button "加入" at bounding box center [358, 369] width 34 height 17
type input "極致白金20吋(601)"
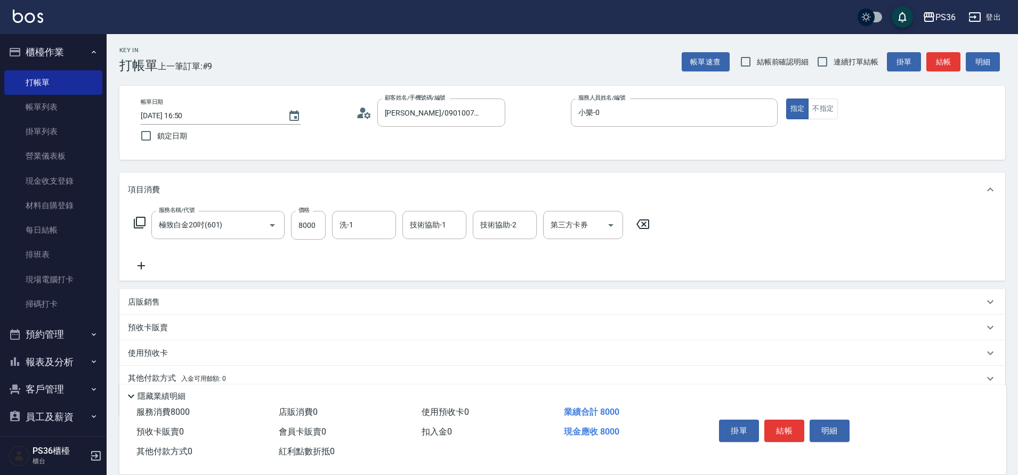
click at [148, 267] on icon at bounding box center [141, 266] width 27 height 13
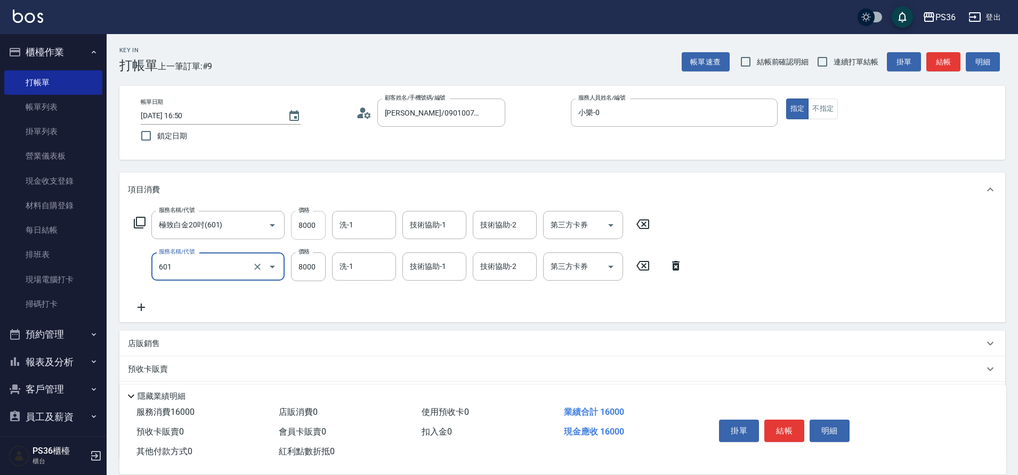
type input "極致白金20吋(601)"
click at [305, 224] on input "8000" at bounding box center [308, 225] width 35 height 29
type input "7000"
click at [314, 223] on input "8000" at bounding box center [308, 225] width 35 height 29
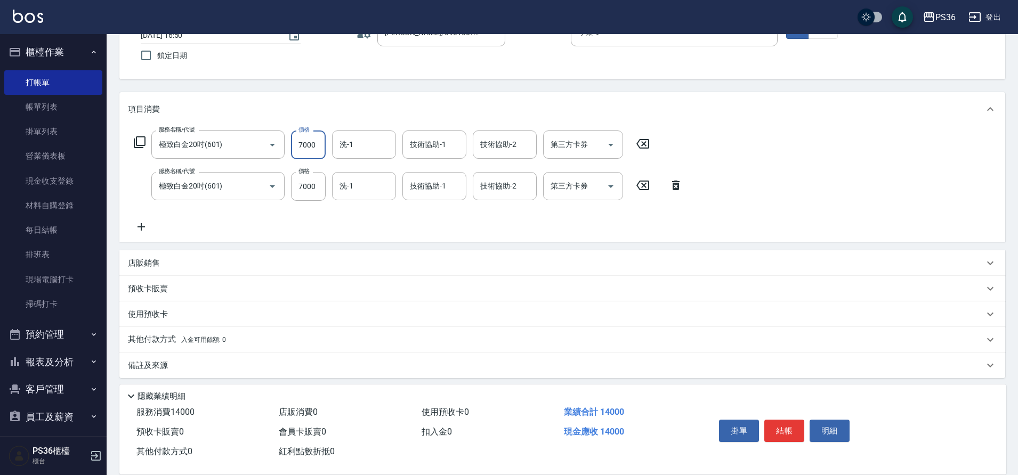
scroll to position [86, 0]
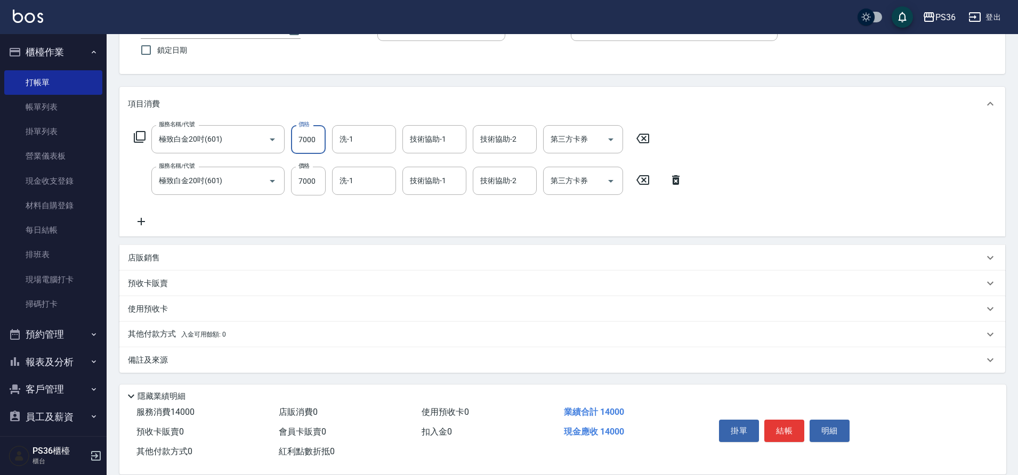
type input "7000"
click at [179, 341] on p "其他付款方式 入金可用餘額: 0" at bounding box center [177, 335] width 98 height 12
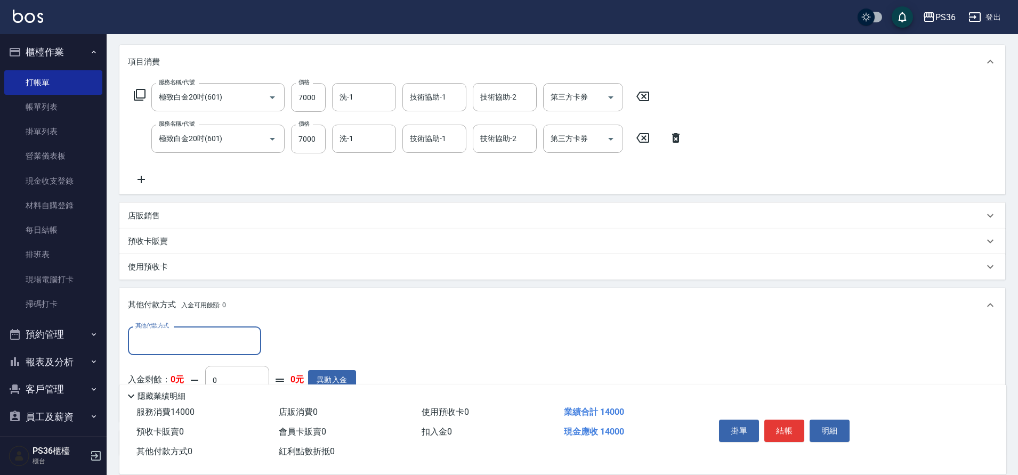
scroll to position [192, 0]
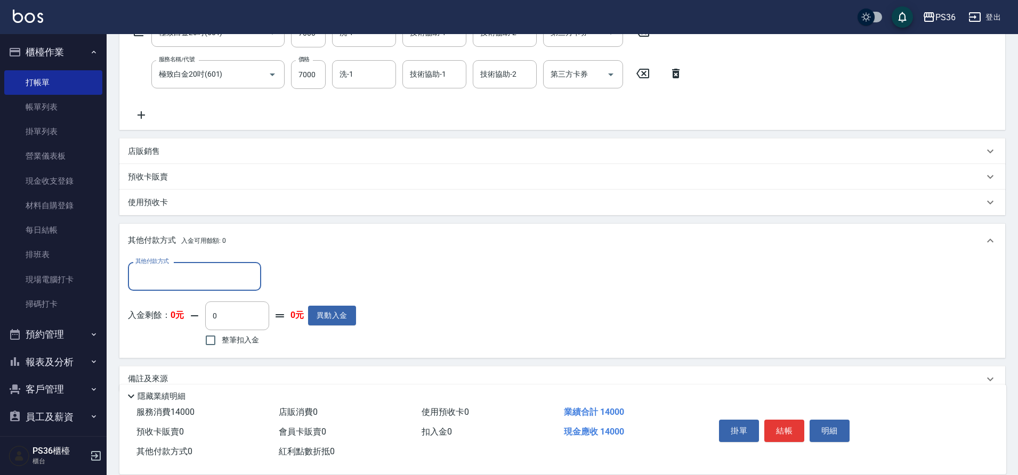
click at [225, 276] on input "其他付款方式" at bounding box center [195, 276] width 124 height 19
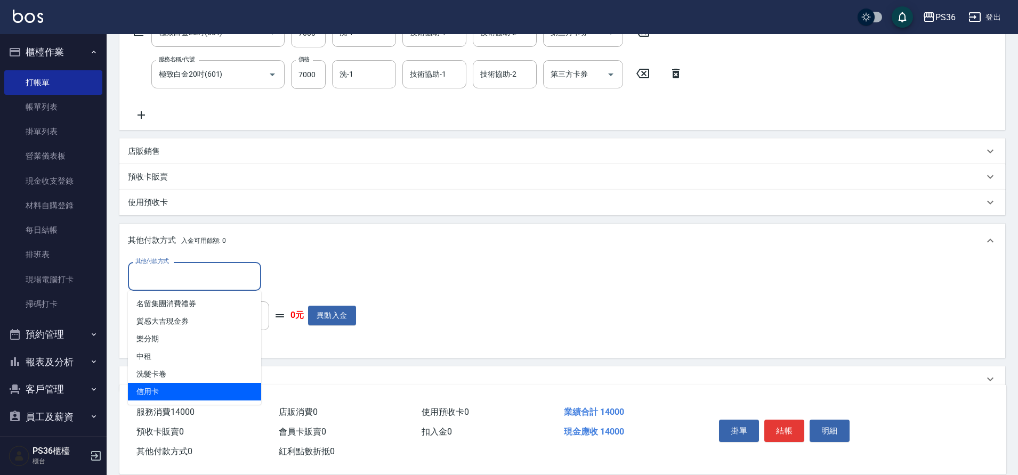
click at [191, 390] on span "信用卡" at bounding box center [194, 392] width 133 height 18
type input "信用卡"
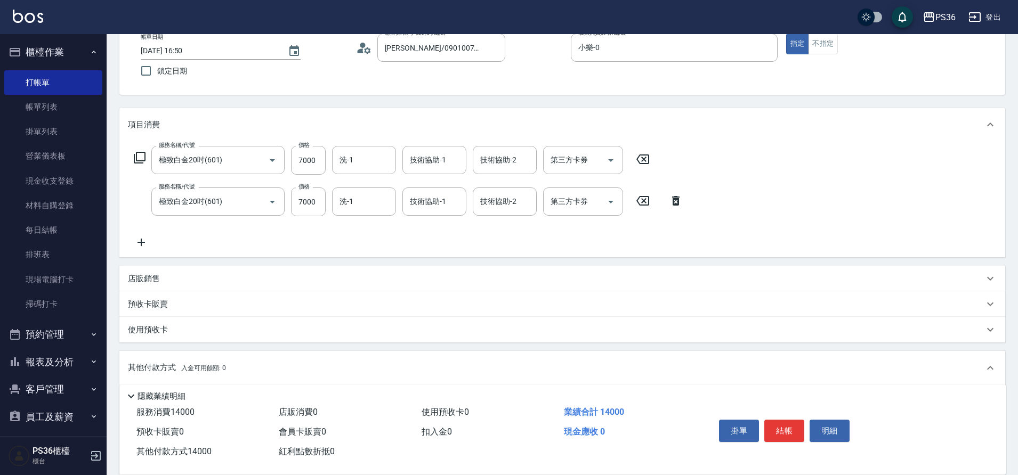
scroll to position [212, 0]
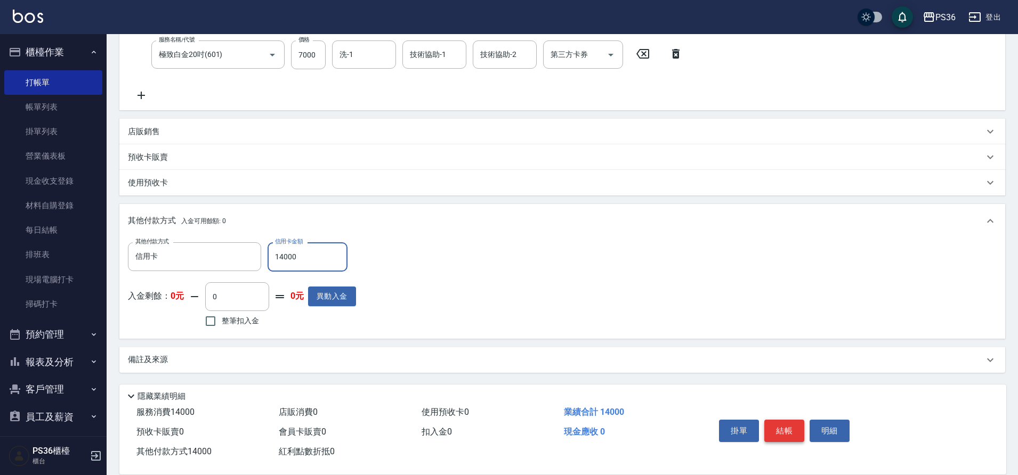
type input "14000"
click at [785, 420] on button "結帳" at bounding box center [784, 431] width 40 height 22
